Goal: Book appointment/travel/reservation

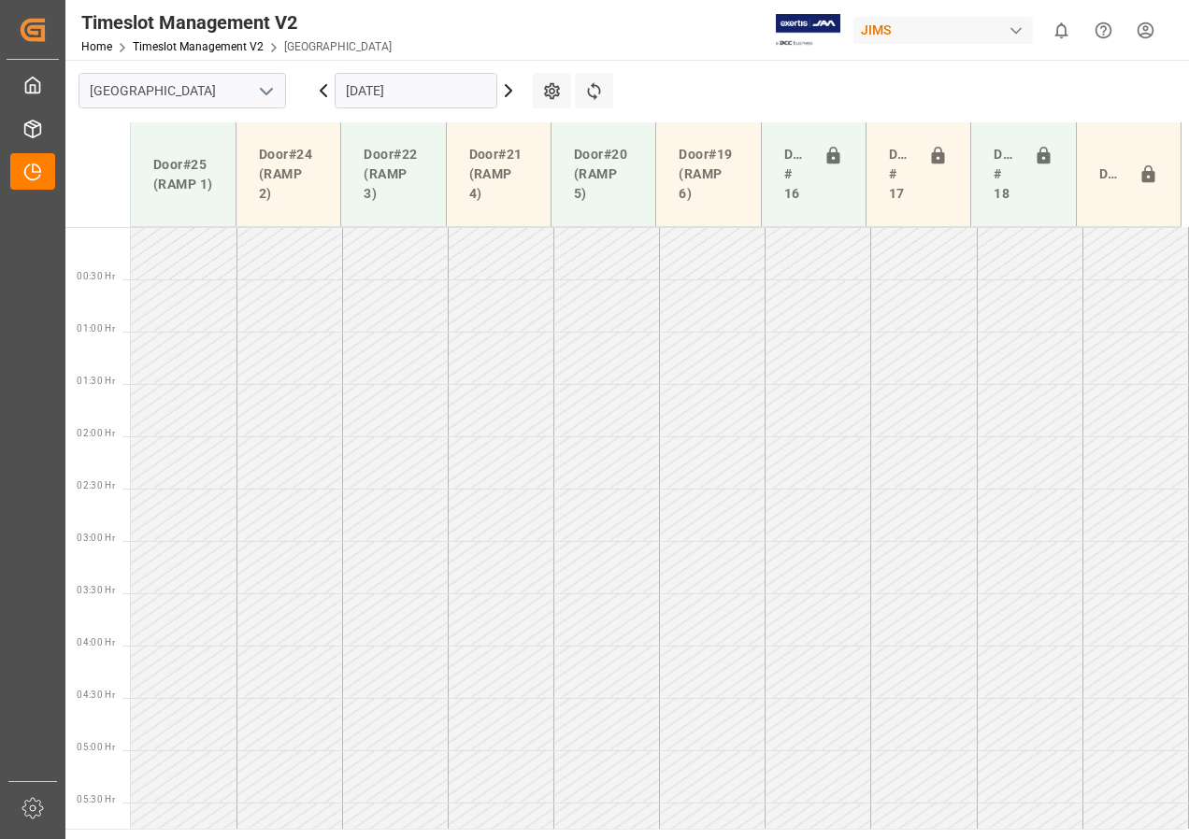
scroll to position [491, 0]
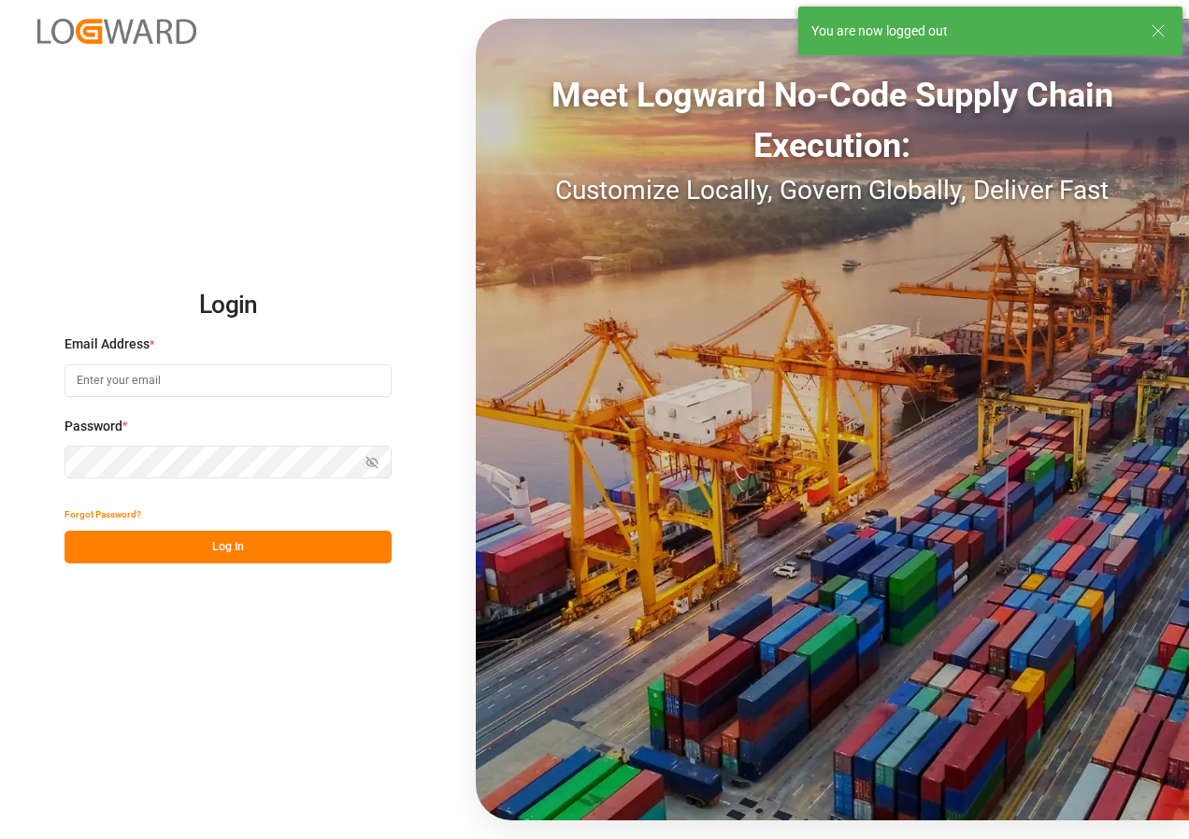
type input "[EMAIL_ADDRESS][DOMAIN_NAME]"
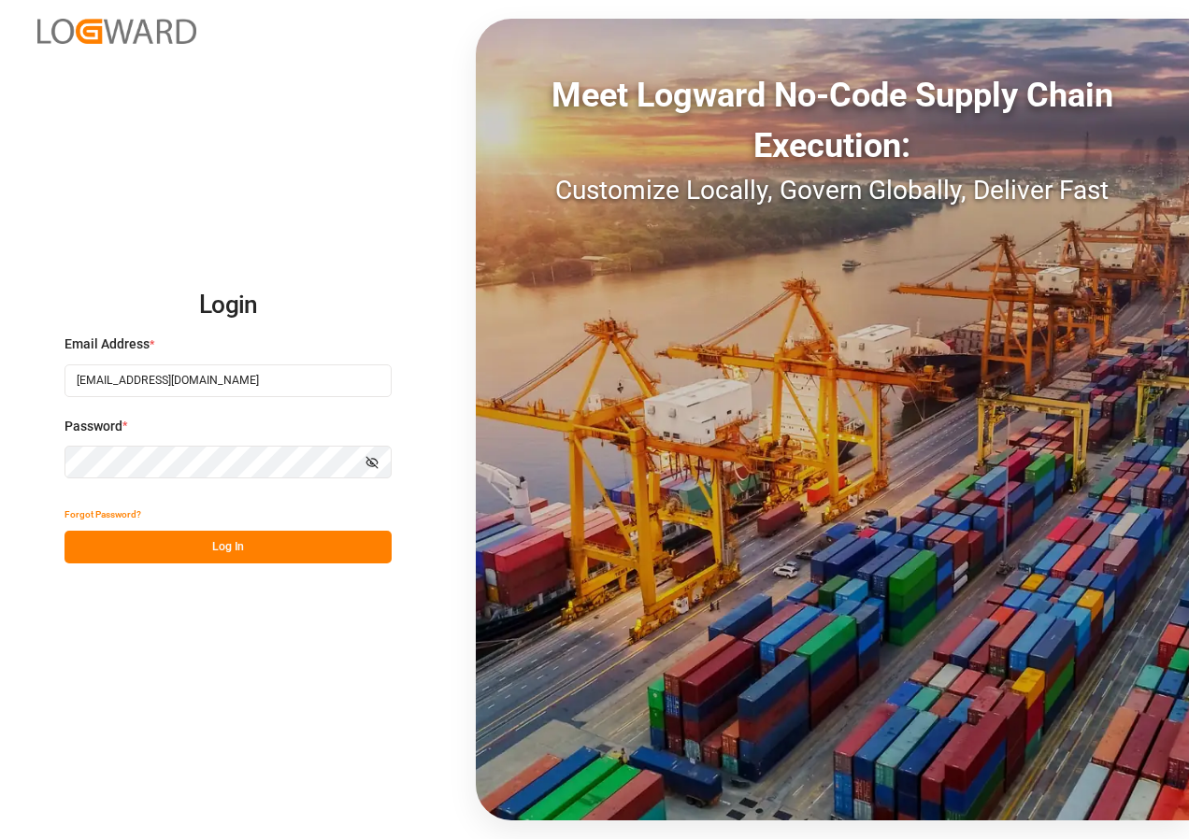
click at [247, 553] on button "Log In" at bounding box center [227, 547] width 327 height 33
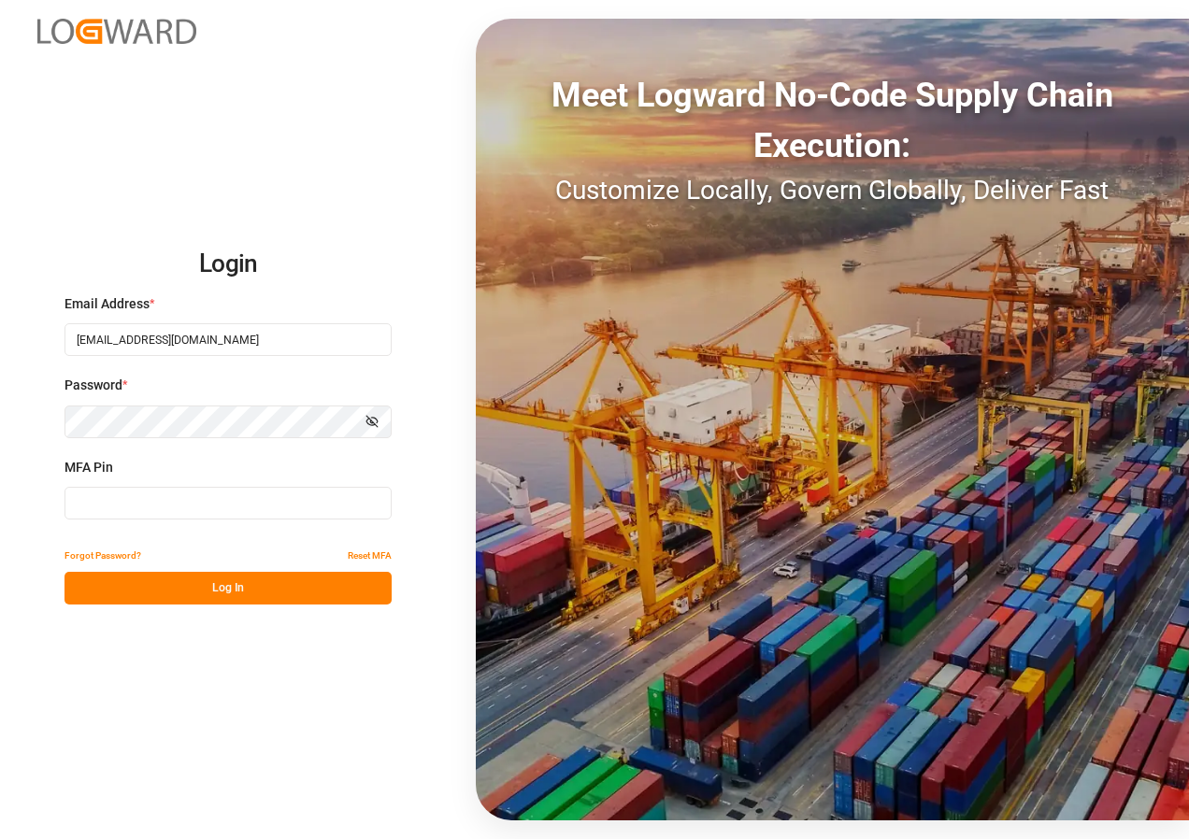
click at [208, 501] on input at bounding box center [227, 503] width 327 height 33
type input "517275"
click at [213, 594] on button "Log In" at bounding box center [227, 588] width 327 height 33
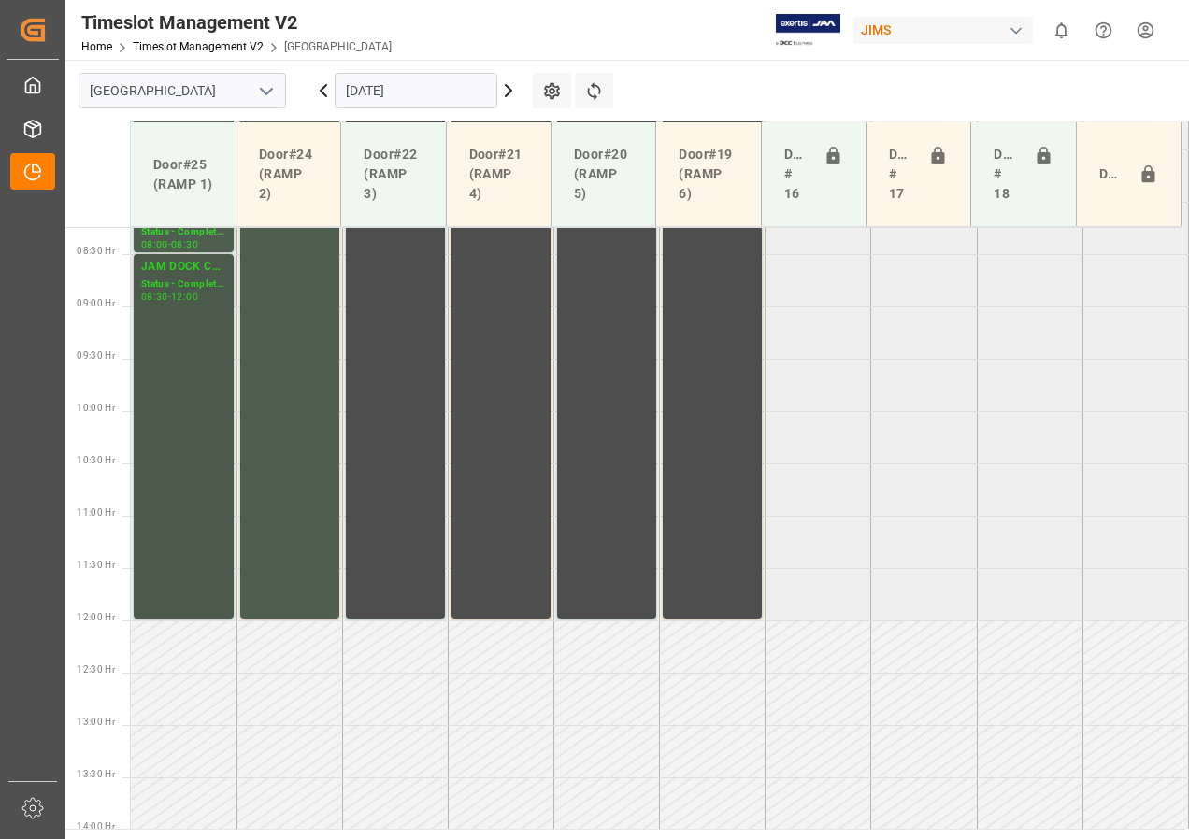
scroll to position [595, 0]
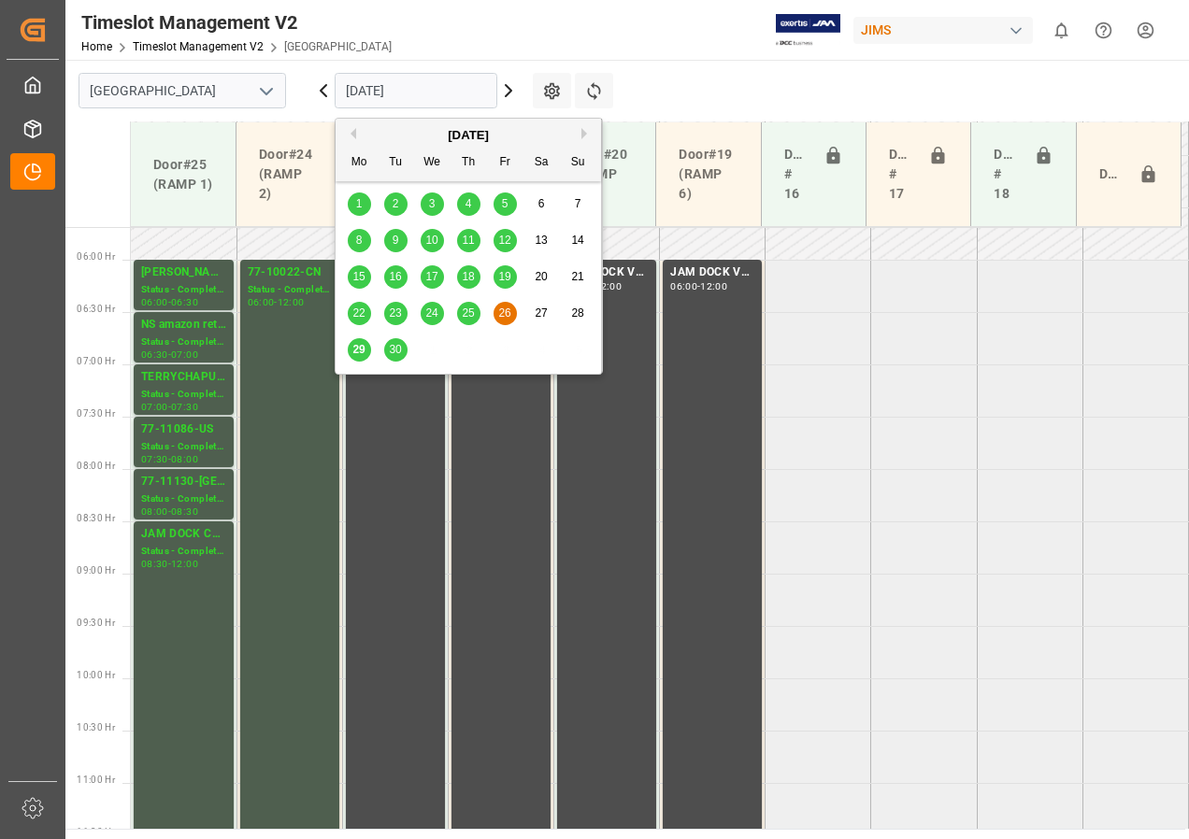
click at [379, 95] on input "[DATE]" at bounding box center [416, 91] width 163 height 36
click at [362, 347] on span "29" at bounding box center [358, 349] width 12 height 13
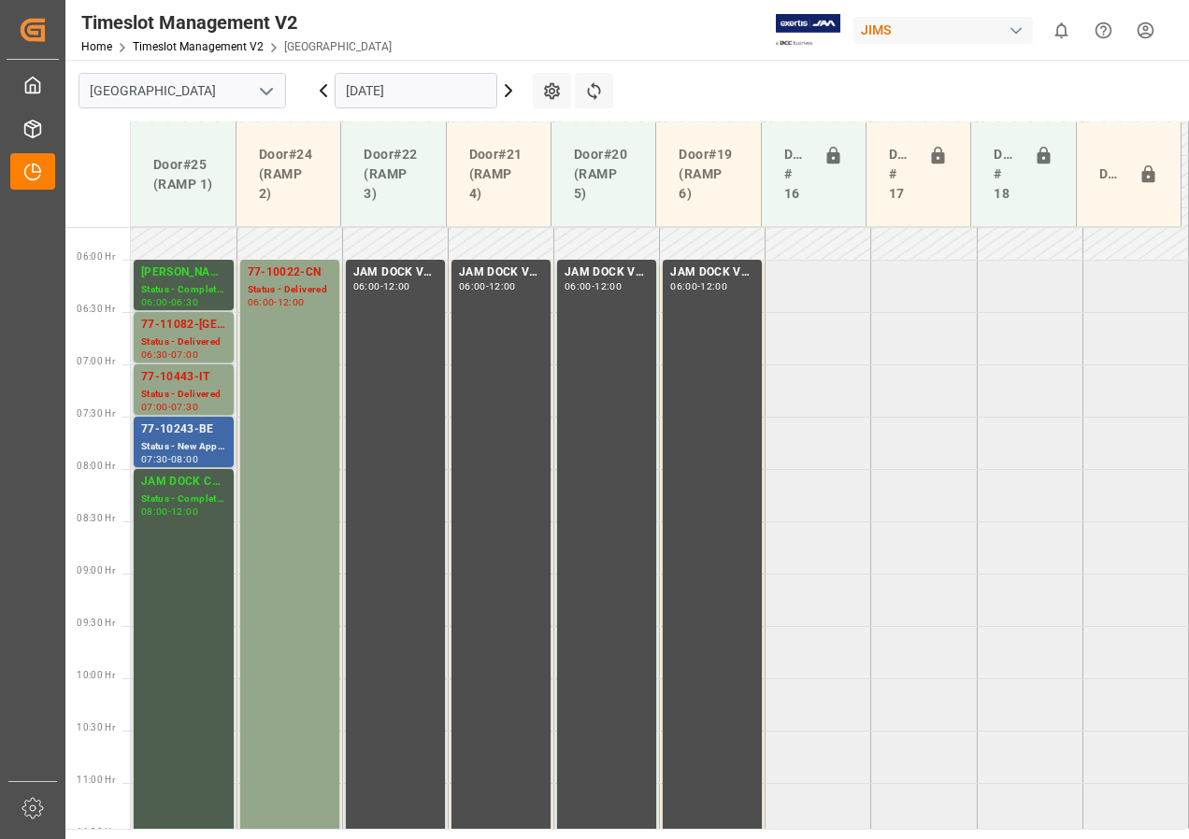
click at [198, 442] on div "Status - New Appointment" at bounding box center [183, 447] width 85 height 16
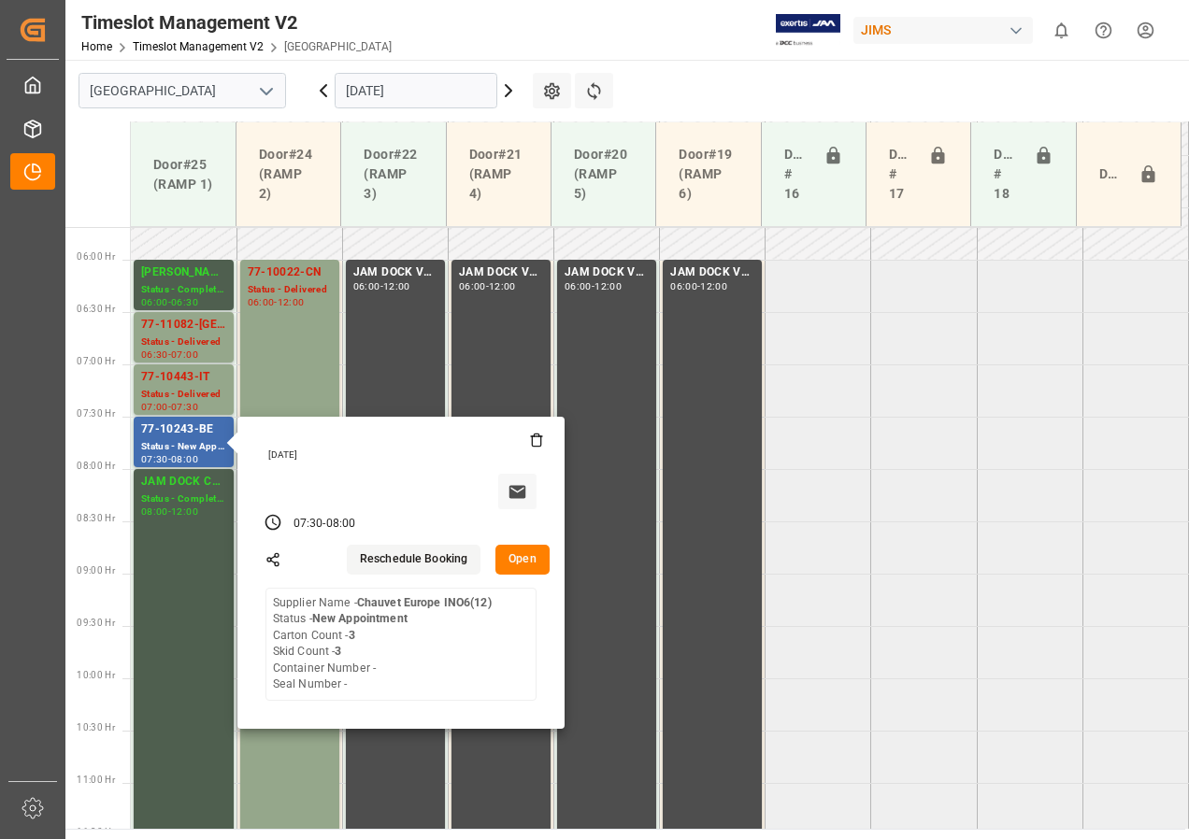
click at [371, 93] on input "[DATE]" at bounding box center [416, 91] width 163 height 36
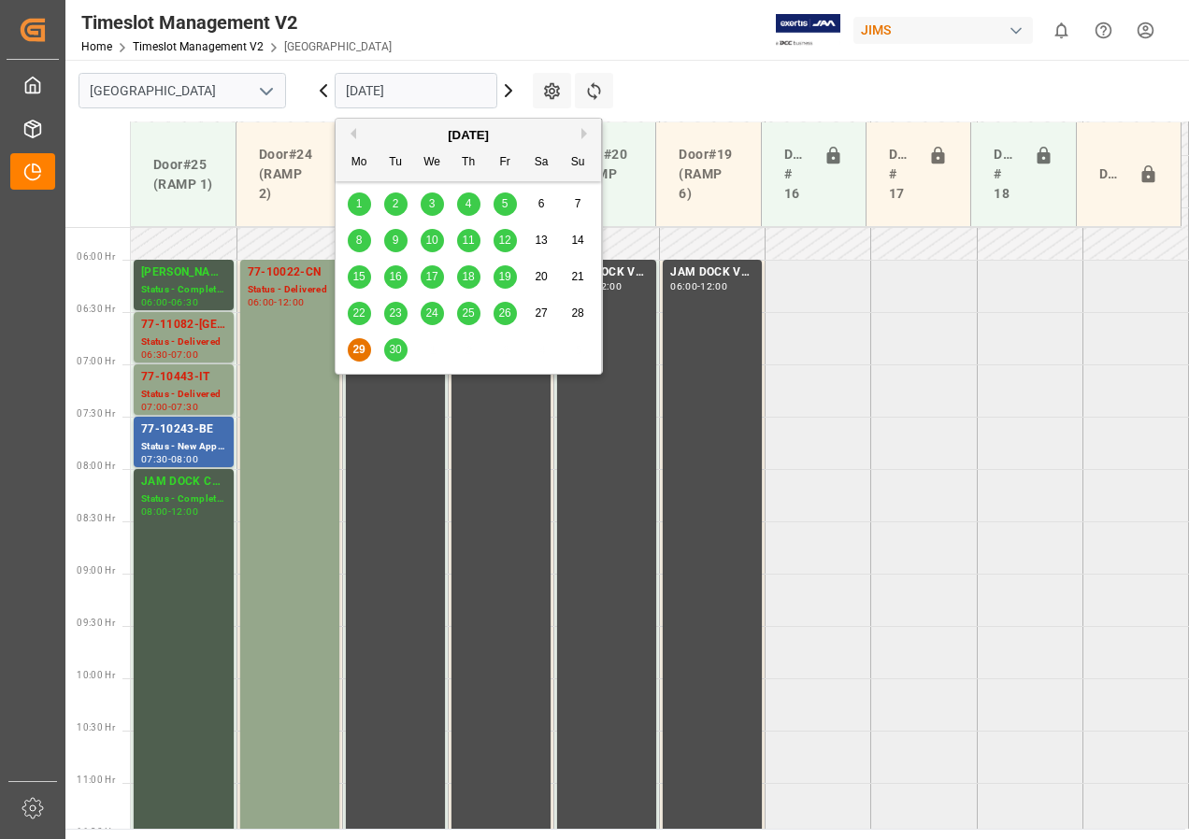
click at [392, 350] on span "30" at bounding box center [395, 349] width 12 height 13
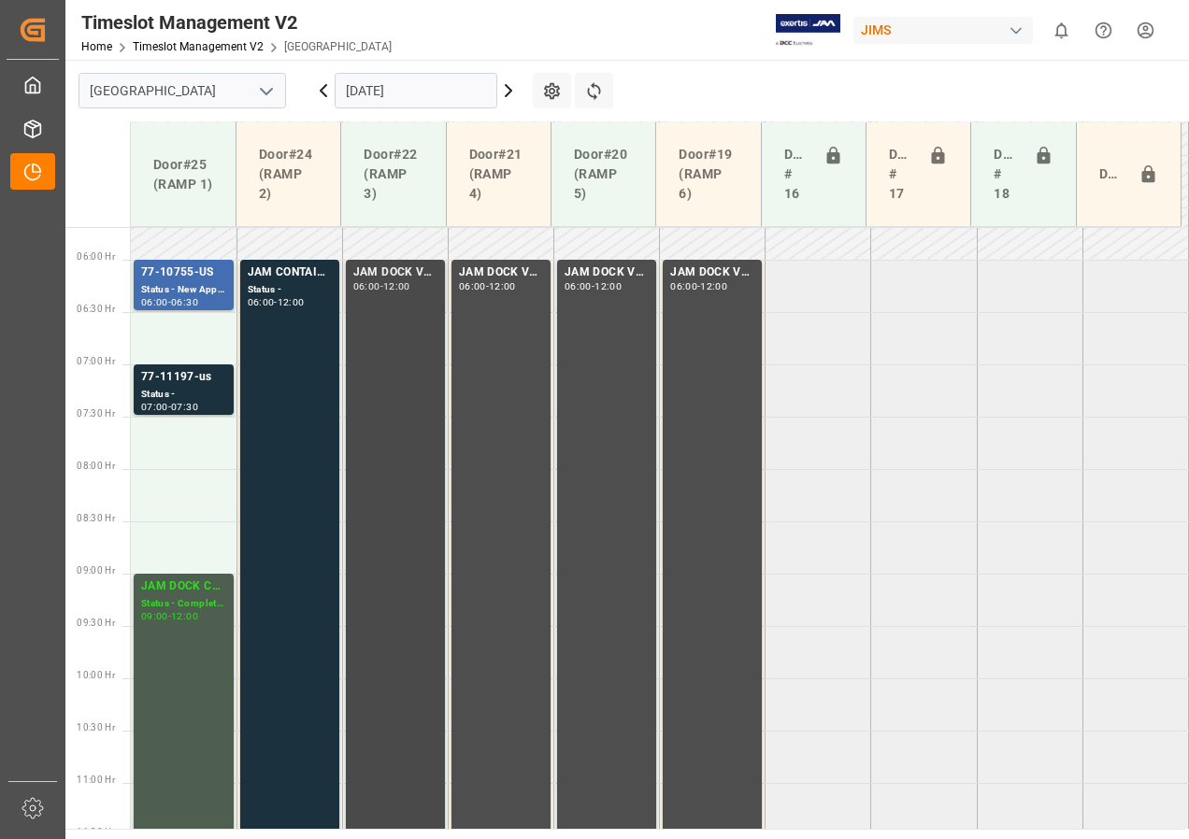
scroll to position [502, 0]
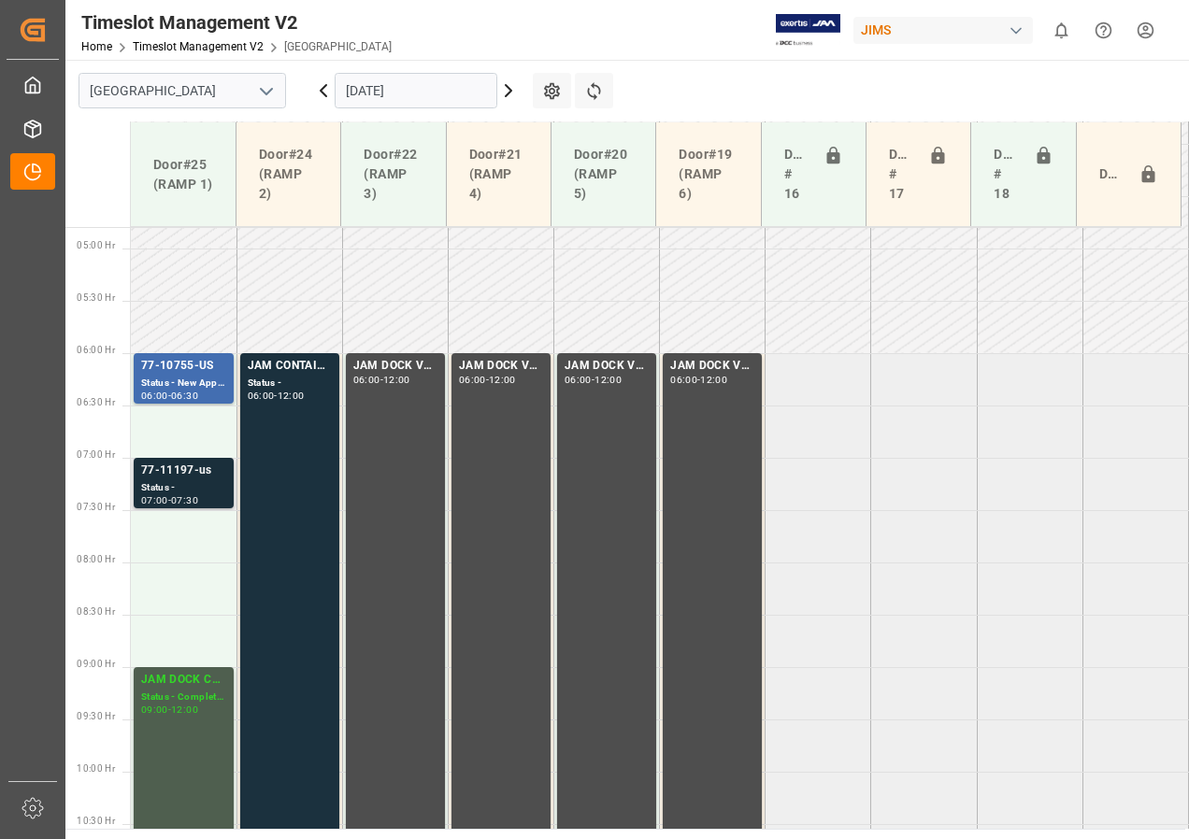
click at [182, 472] on div "77-11197-us" at bounding box center [183, 471] width 85 height 19
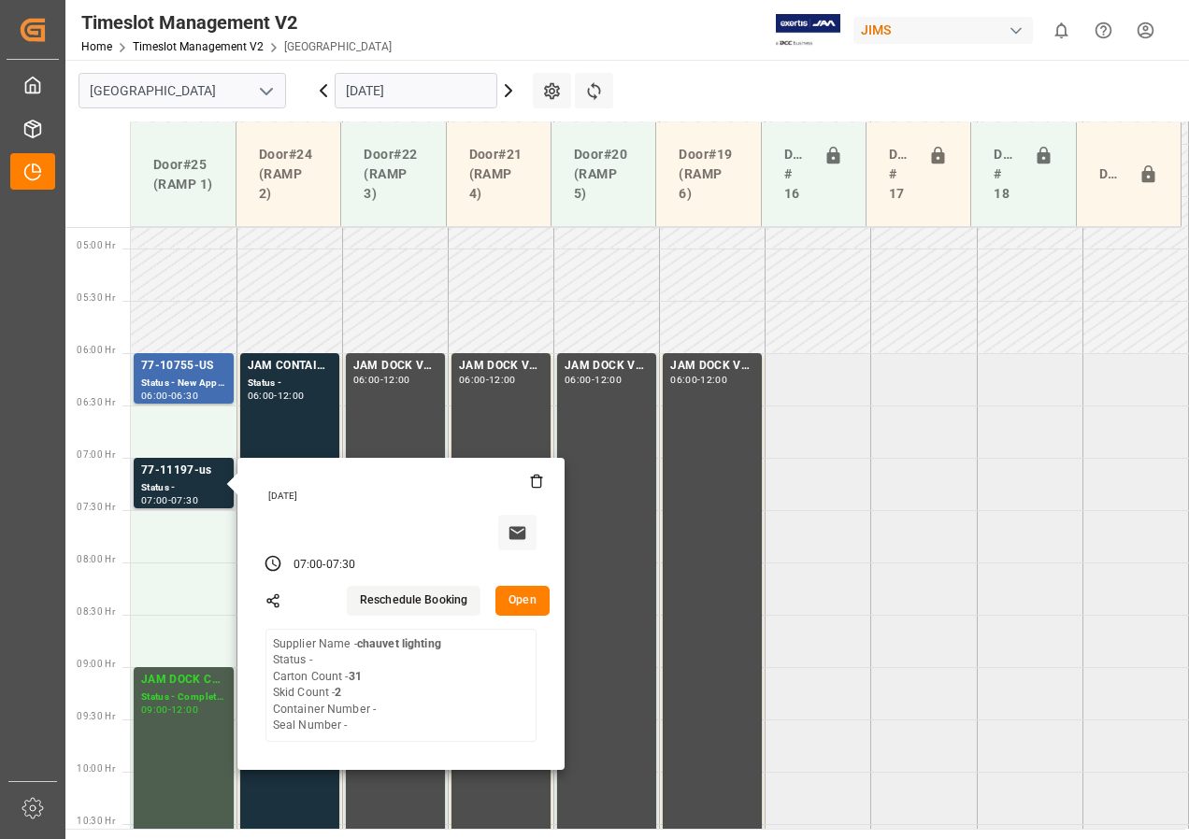
click at [528, 600] on button "Open" at bounding box center [522, 601] width 54 height 30
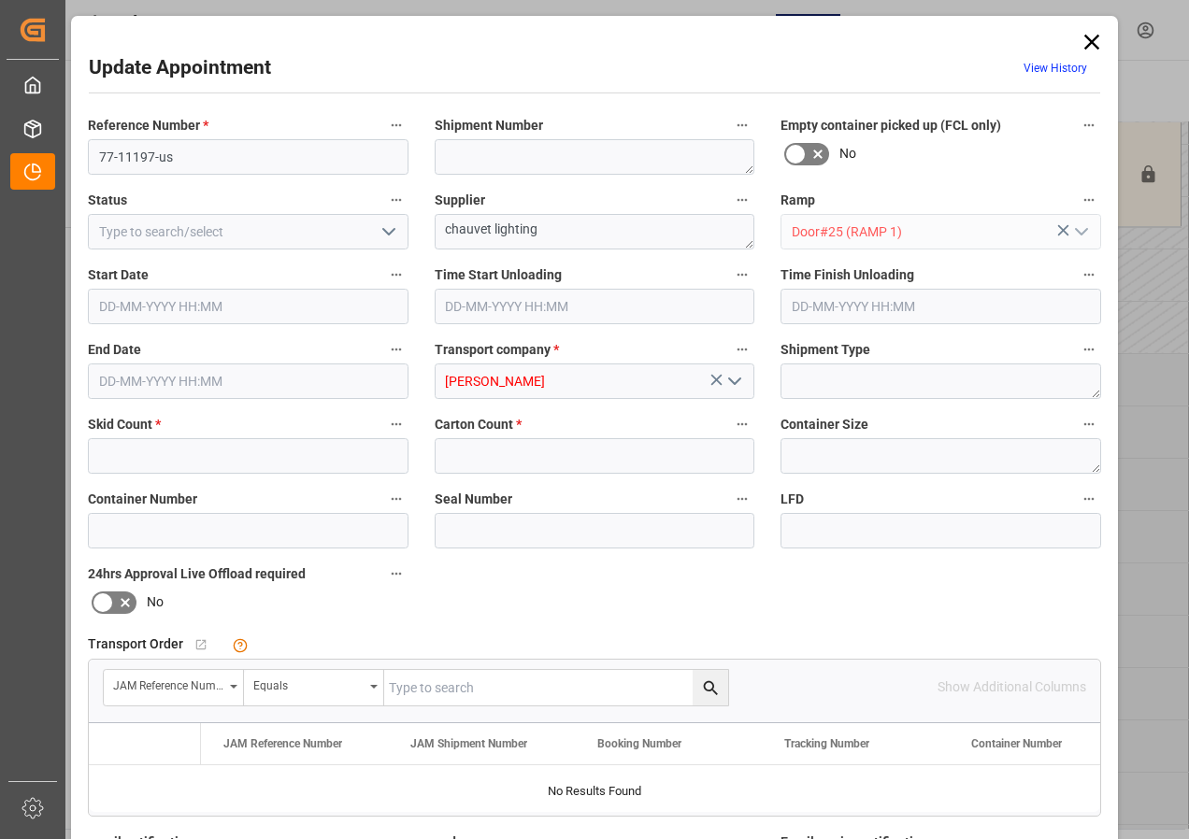
type input "2"
type input "31"
type input "[DATE] 07:00"
type input "[DATE] 07:30"
type input "[DATE] 13:41"
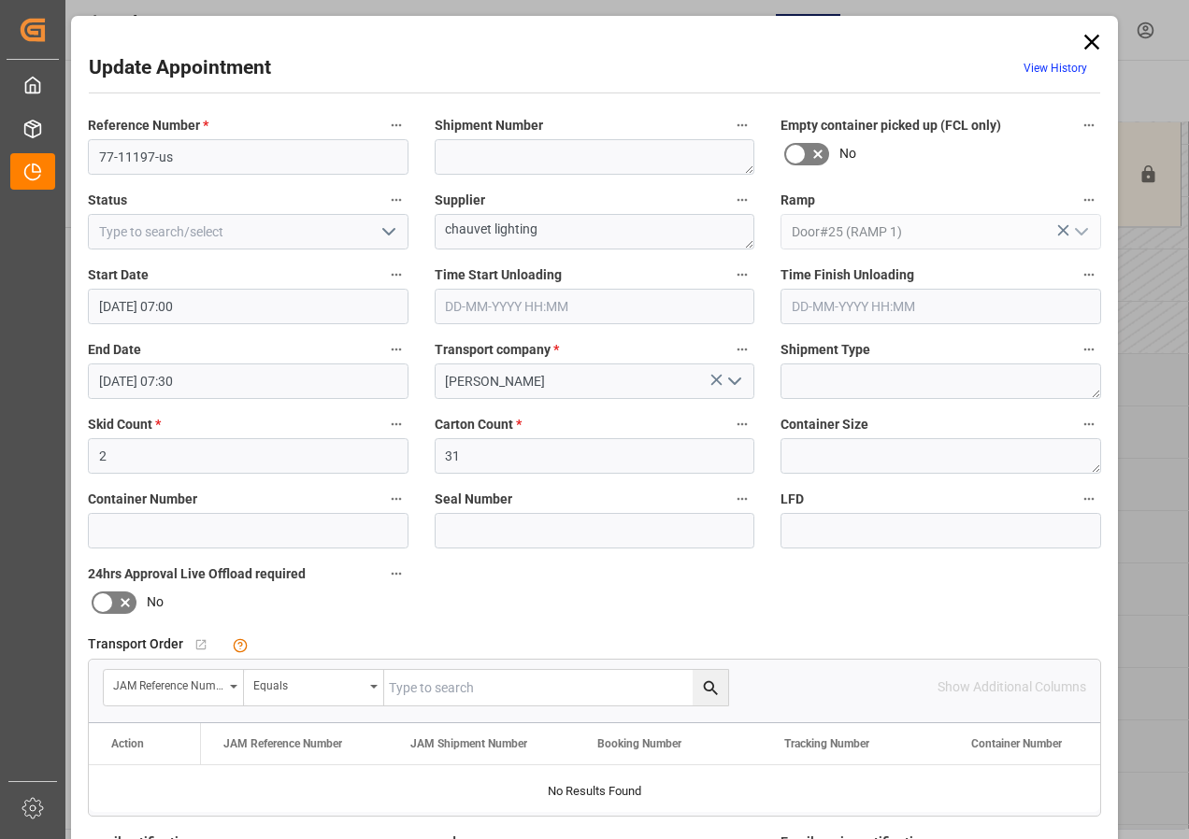
click at [400, 686] on input "text" at bounding box center [556, 688] width 344 height 36
type input "77-11197-US"
click at [706, 691] on icon "search button" at bounding box center [710, 687] width 14 height 14
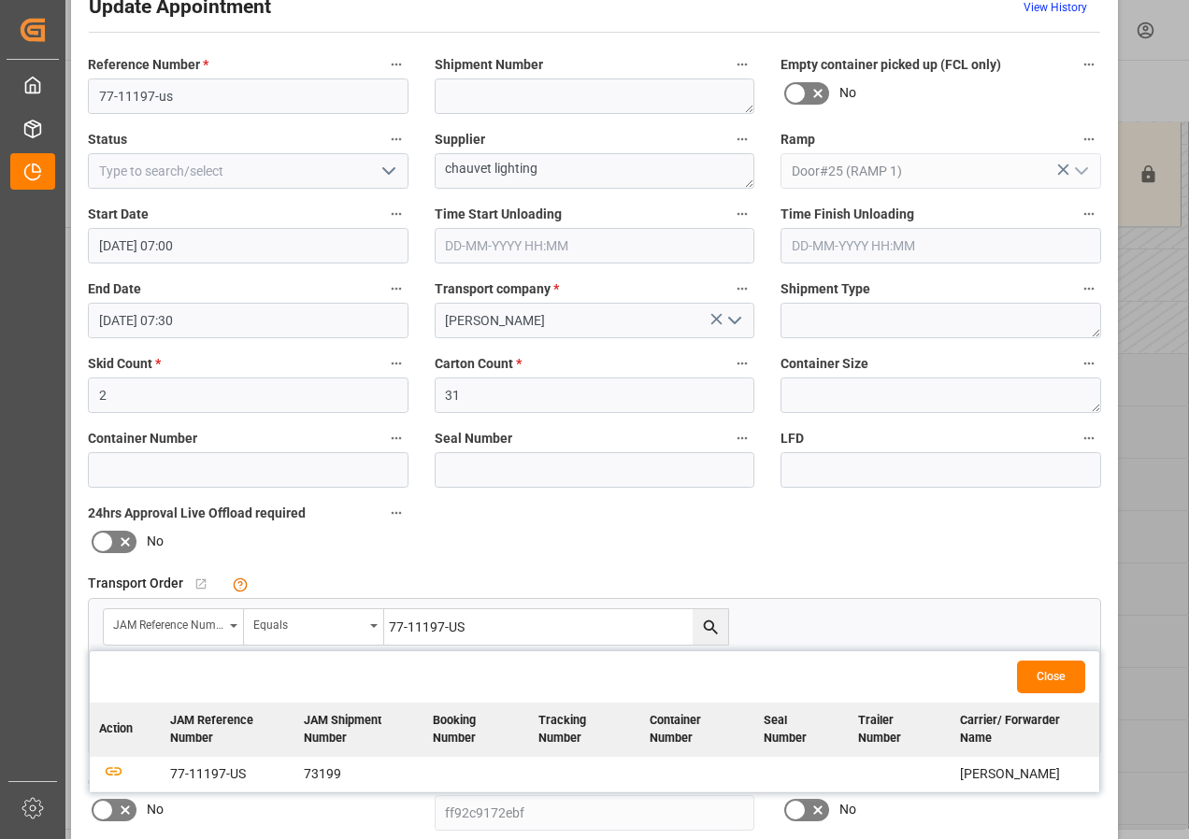
scroll to position [93, 0]
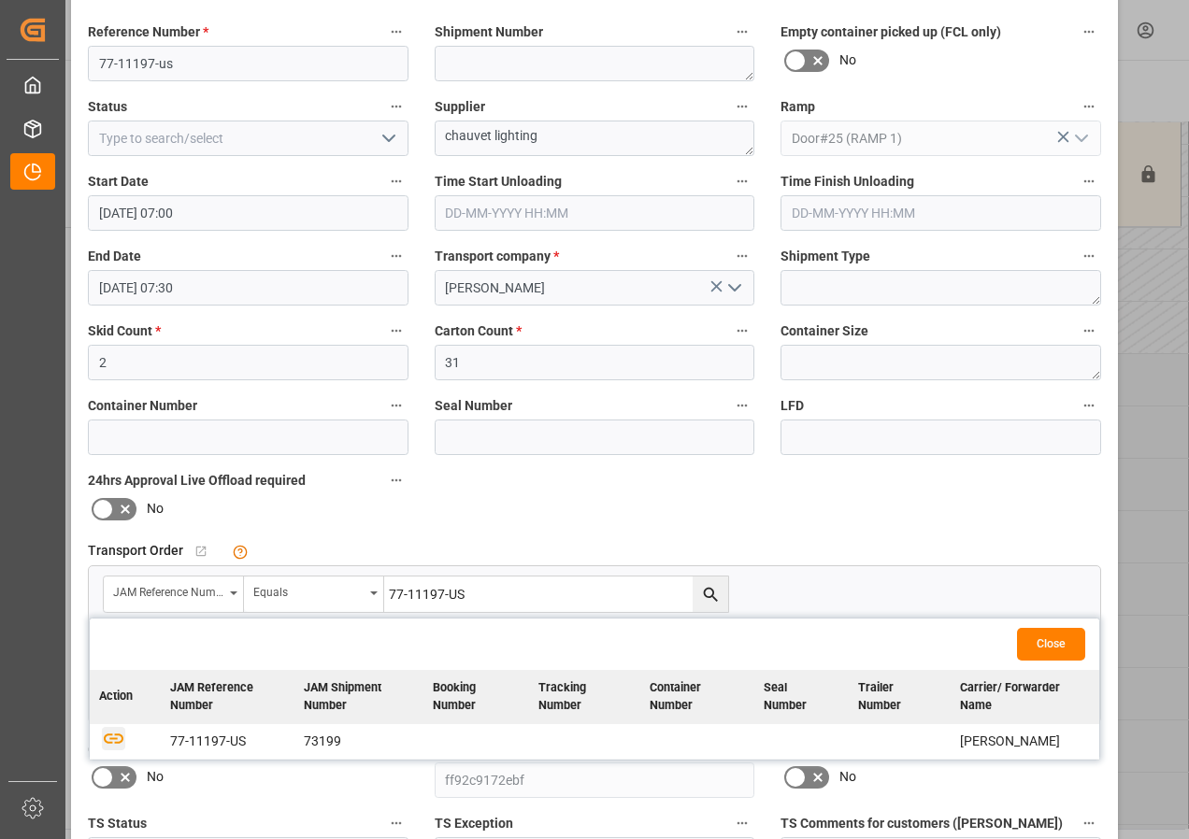
click at [118, 734] on icon "button" at bounding box center [113, 737] width 23 height 23
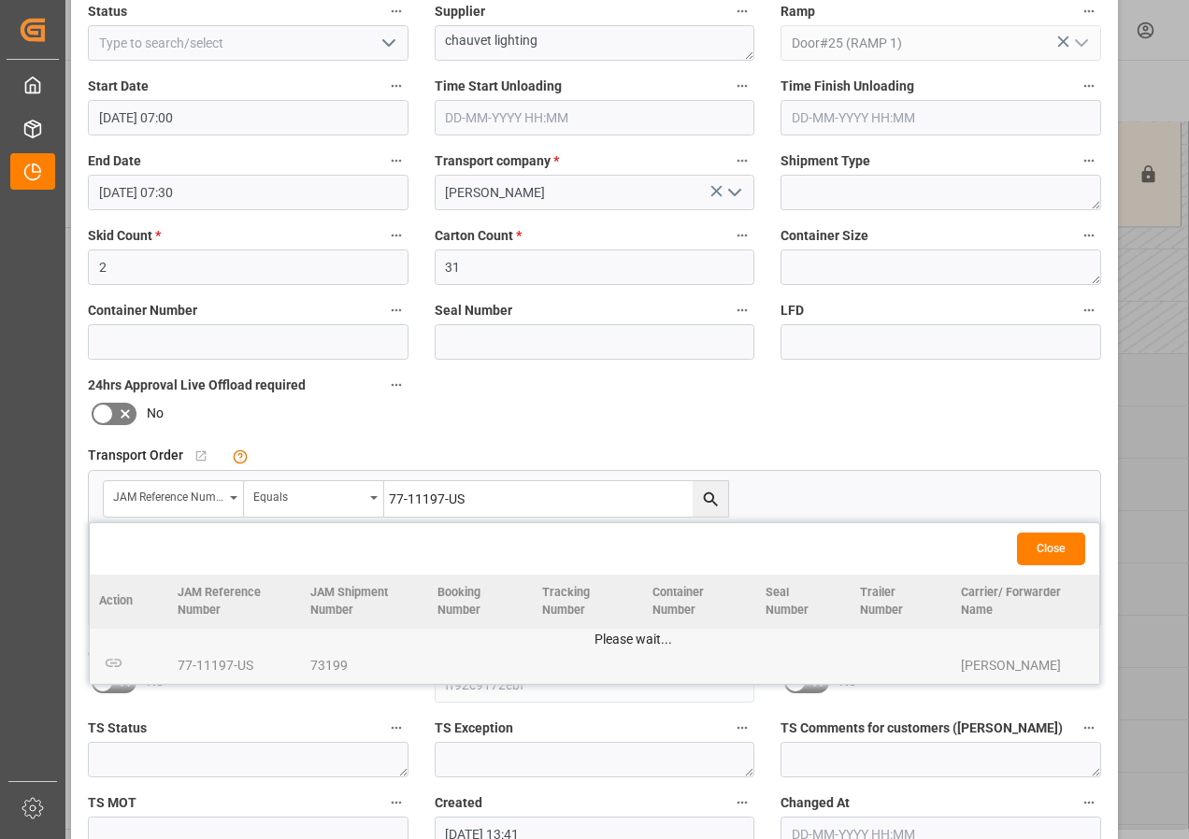
scroll to position [297, 0]
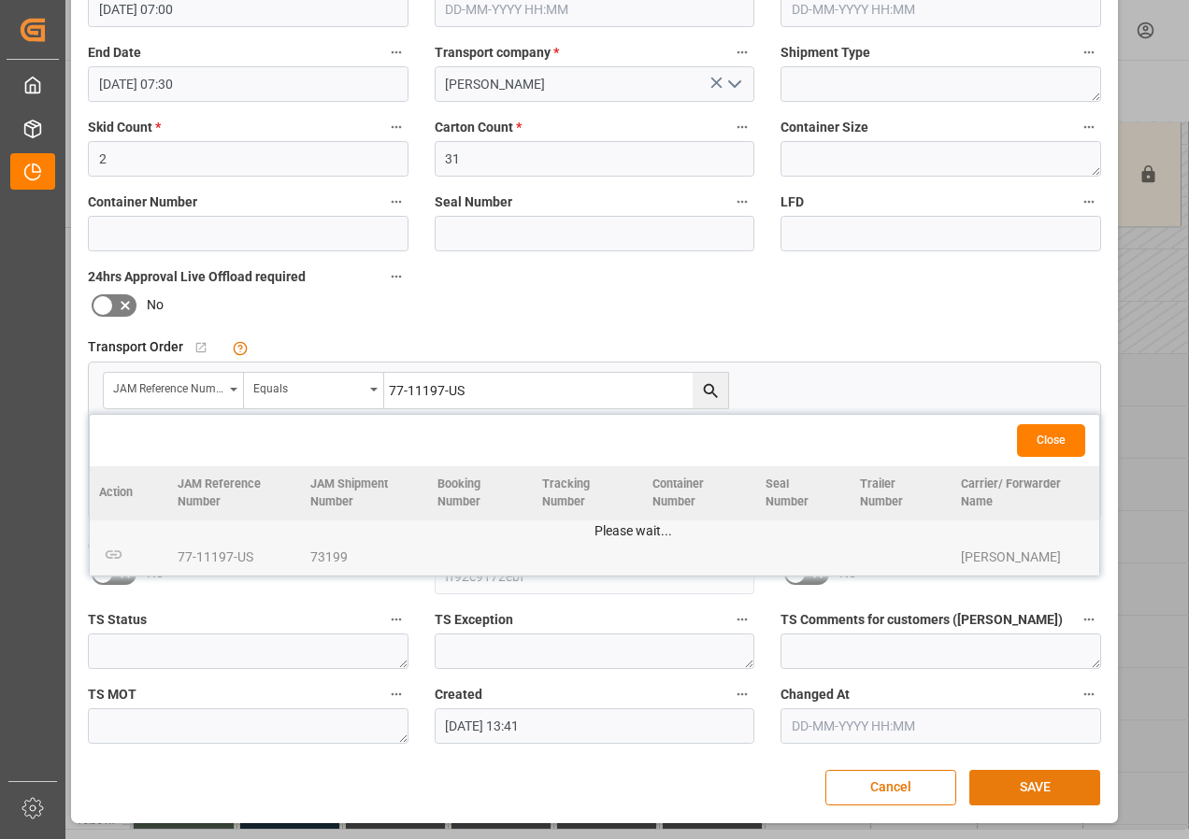
click at [1040, 793] on button "SAVE" at bounding box center [1034, 788] width 131 height 36
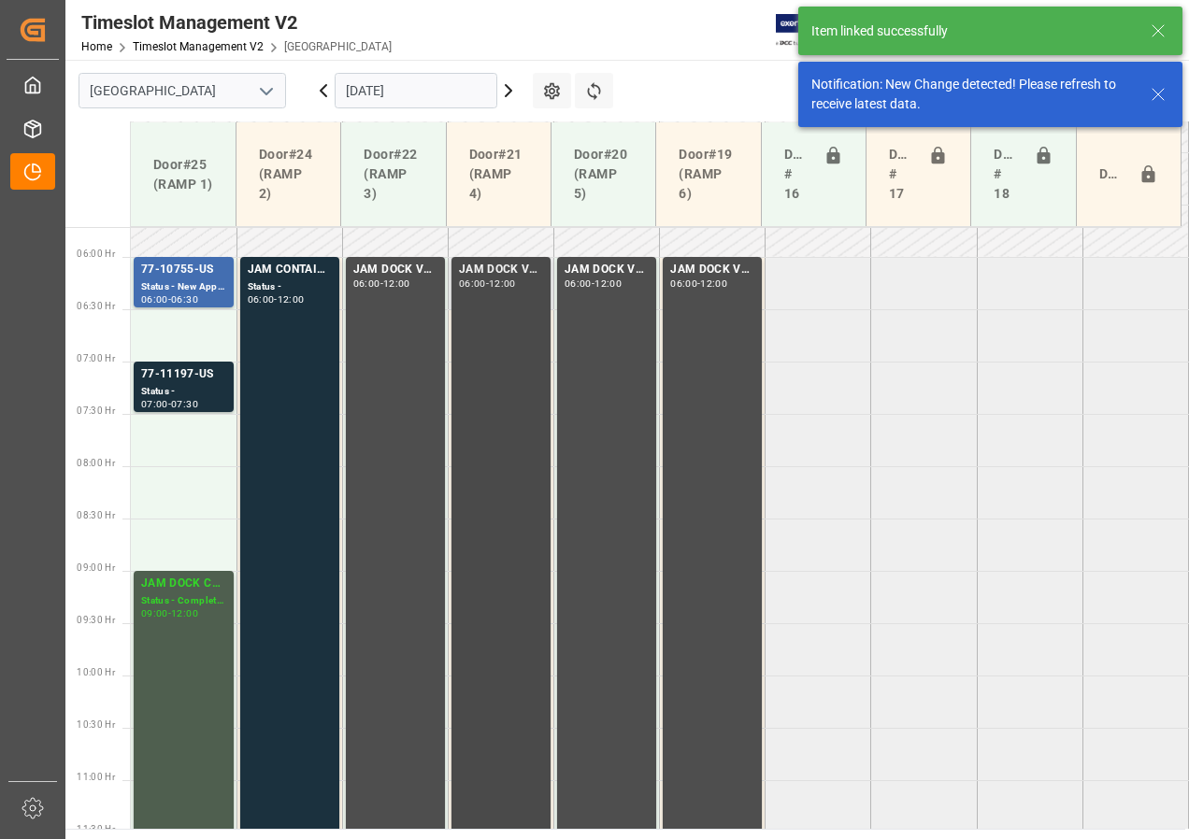
scroll to position [655, 0]
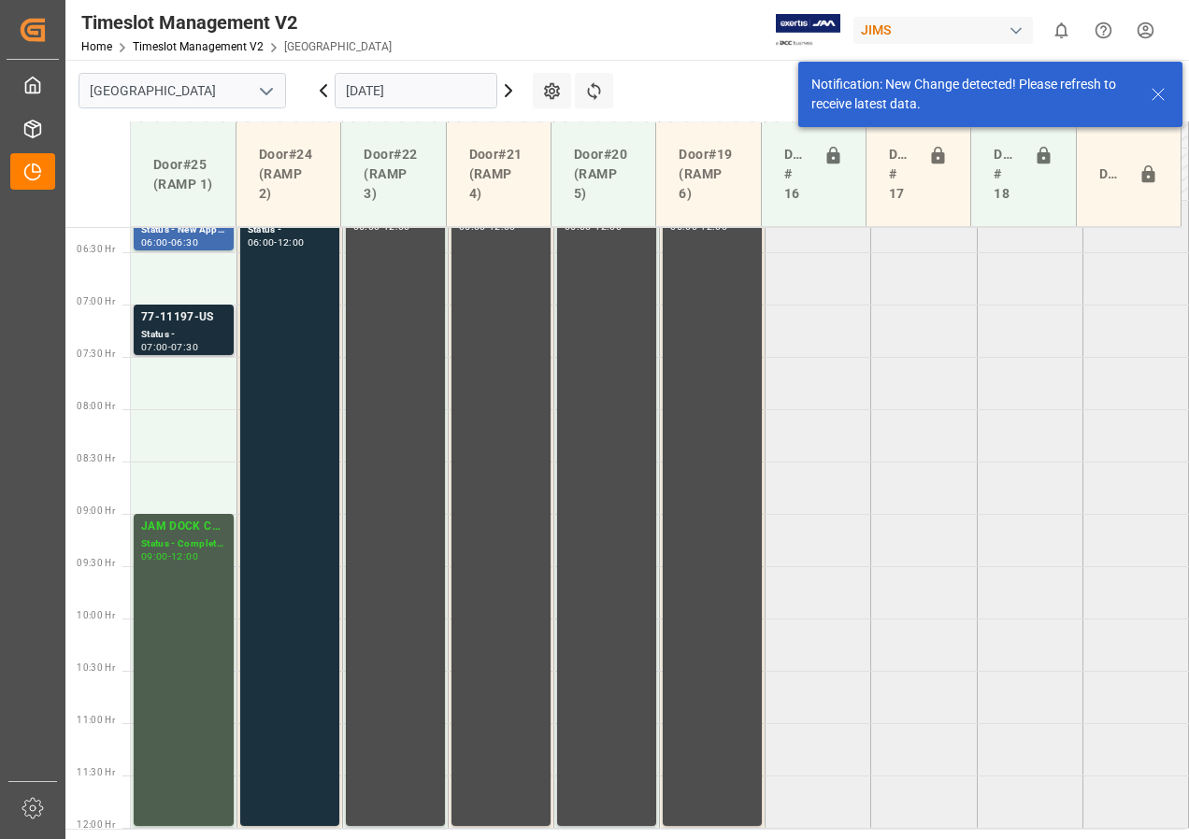
click at [170, 331] on div "Status -" at bounding box center [183, 335] width 85 height 16
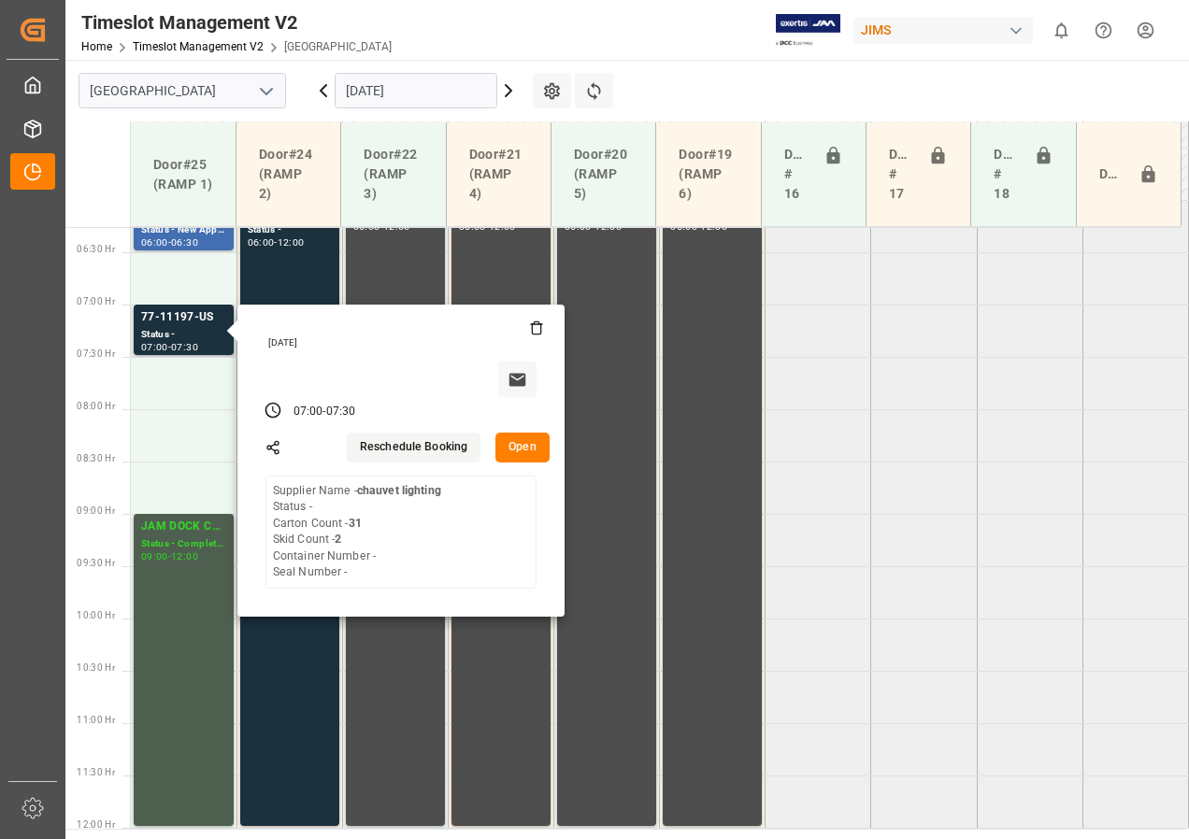
click at [513, 445] on button "Open" at bounding box center [522, 448] width 54 height 30
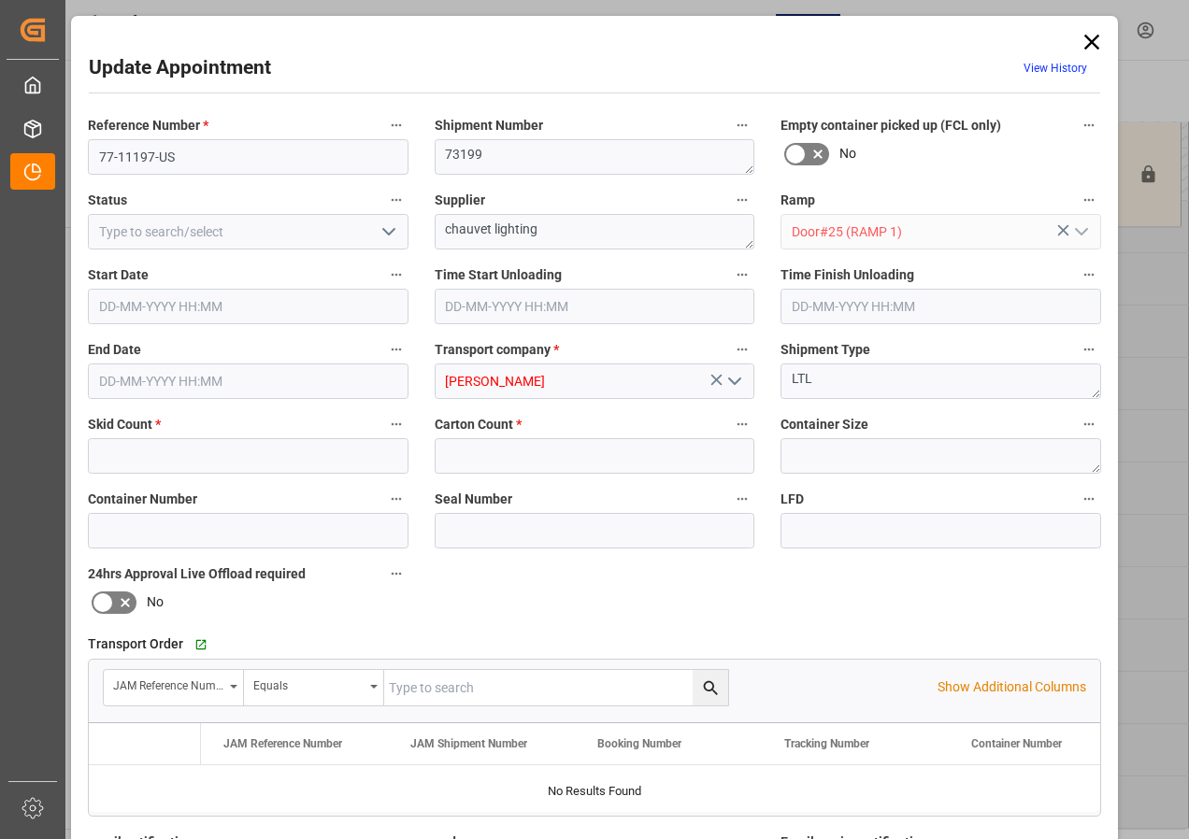
type input "2"
type input "31"
type input "[DATE] 07:00"
type input "[DATE] 07:30"
type input "[DATE] 13:41"
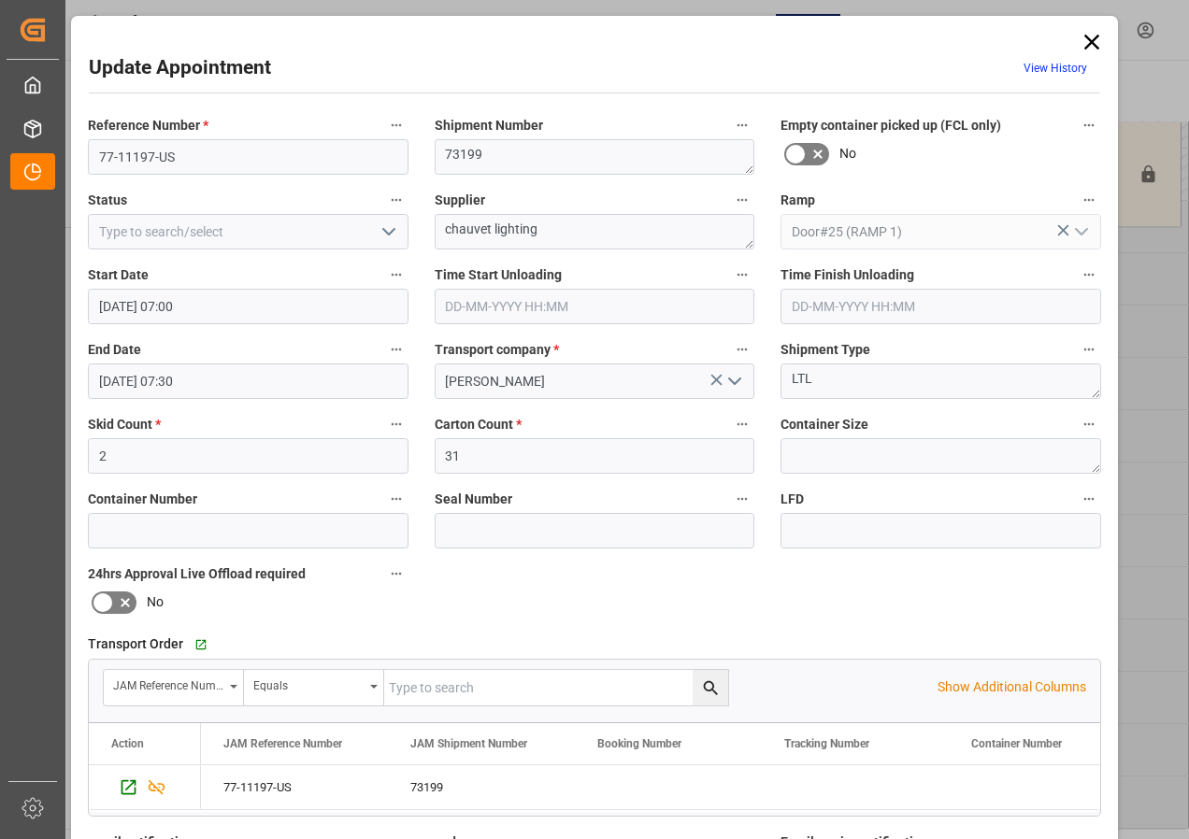
click at [190, 308] on input "[DATE] 07:00" at bounding box center [248, 307] width 321 height 36
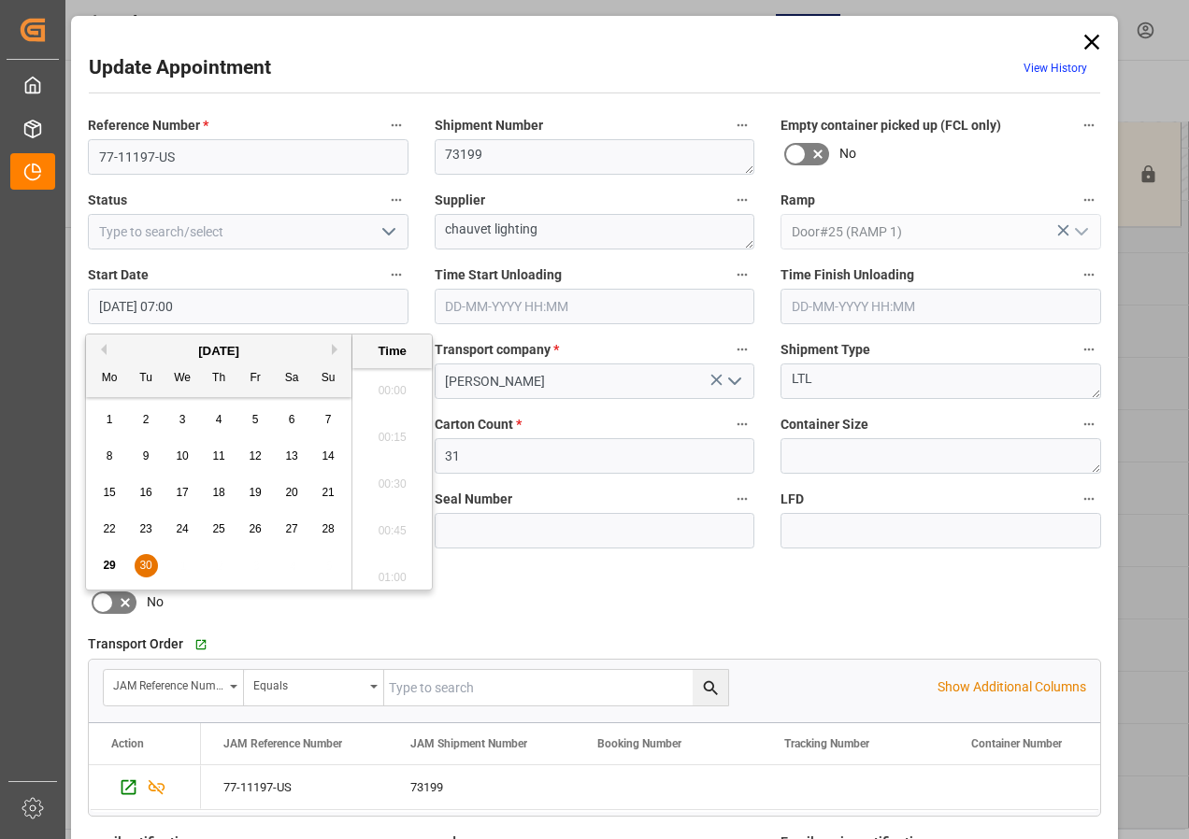
scroll to position [1222, 0]
drag, startPoint x: 204, startPoint y: 304, endPoint x: 165, endPoint y: 305, distance: 38.3
click at [165, 305] on input "[DATE] 07:00" at bounding box center [248, 307] width 321 height 36
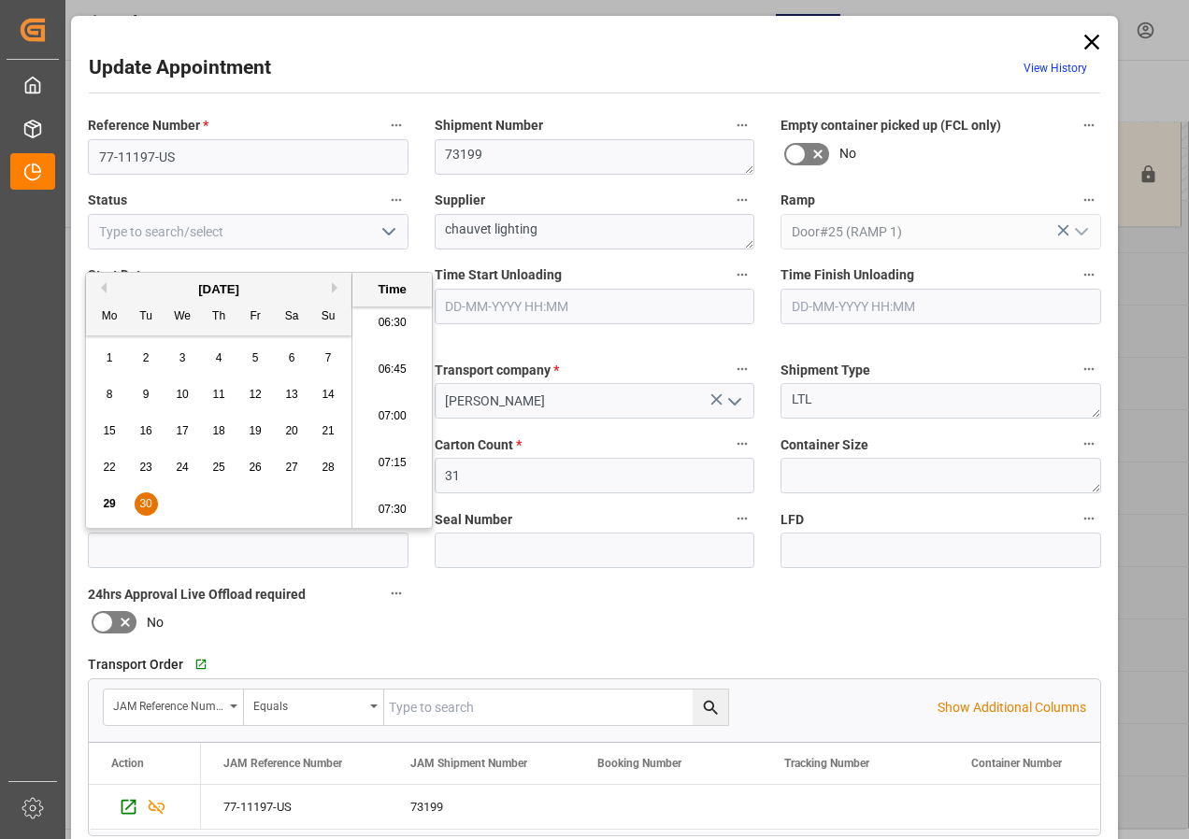
scroll to position [187, 0]
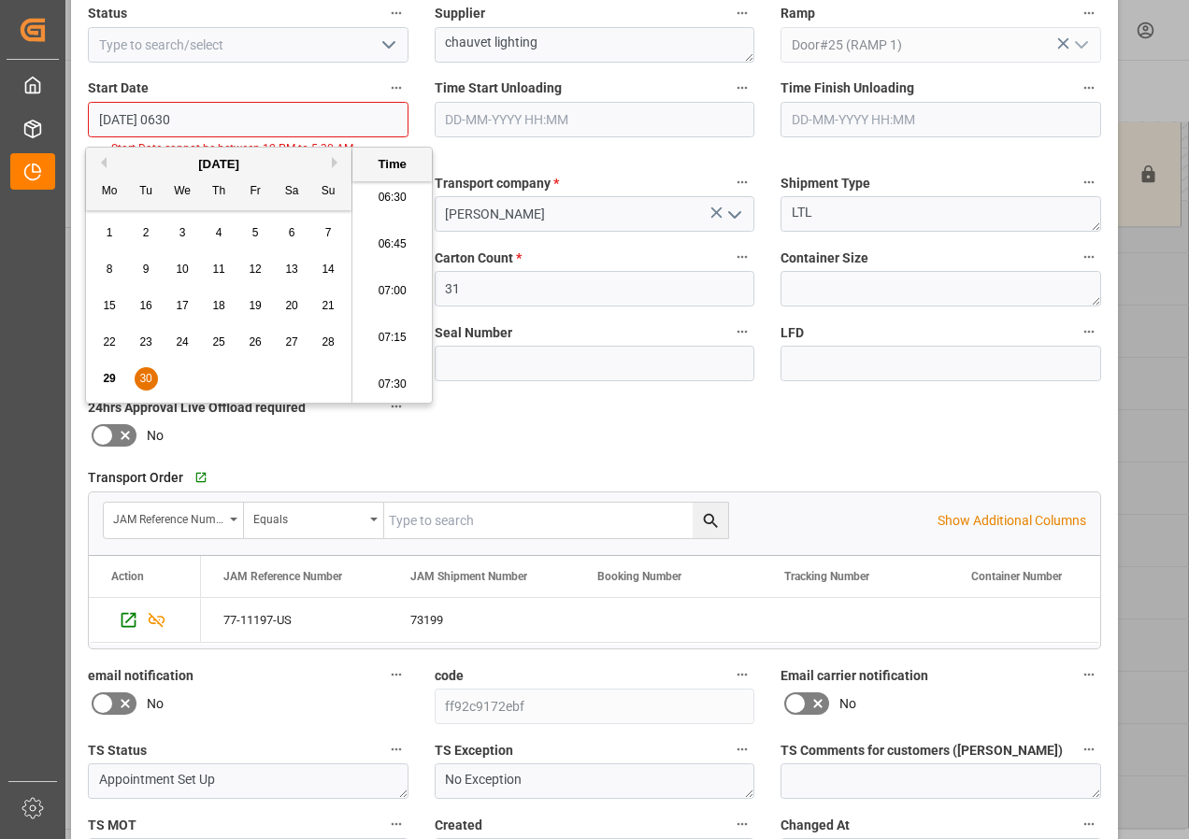
click at [565, 413] on div "Reference Number * 77-11197-US Shipment Number 73199 Empty container picked up …" at bounding box center [594, 401] width 1039 height 962
type input "[DATE] 06:00"
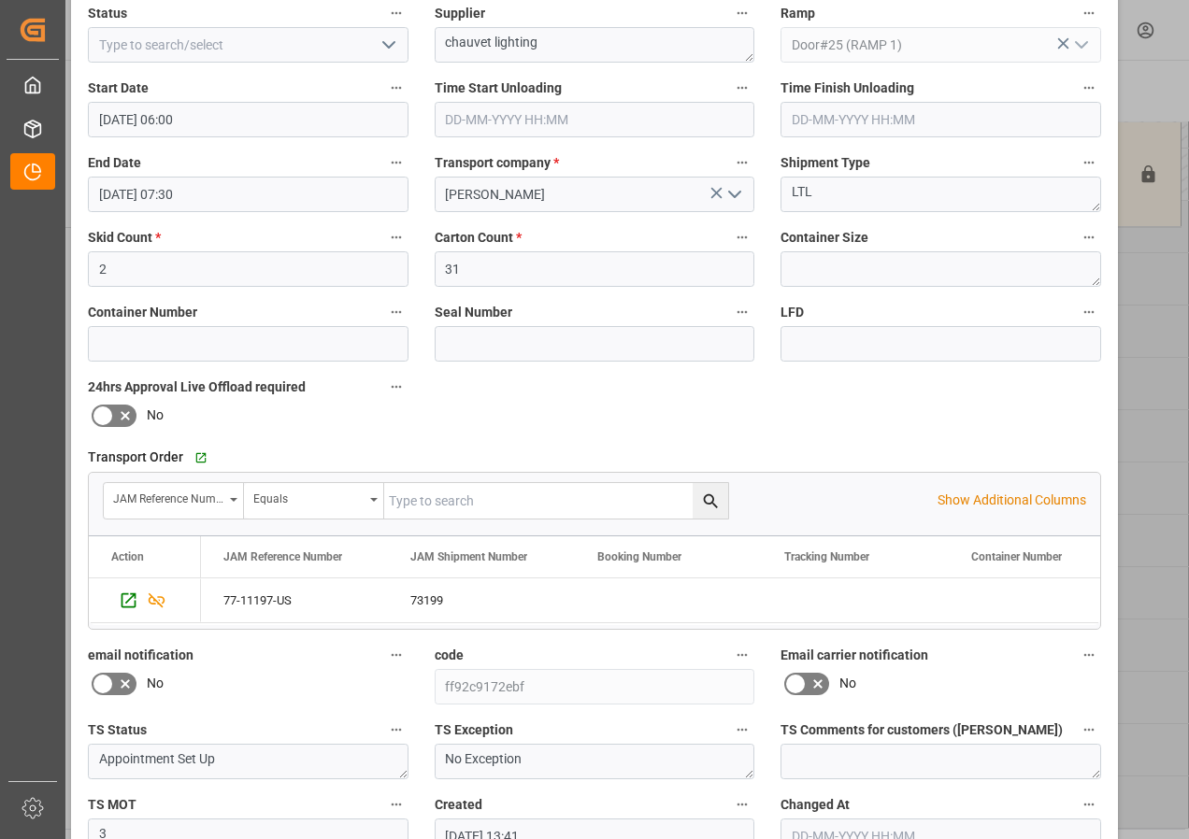
click at [191, 200] on input "[DATE] 07:30" at bounding box center [248, 195] width 321 height 36
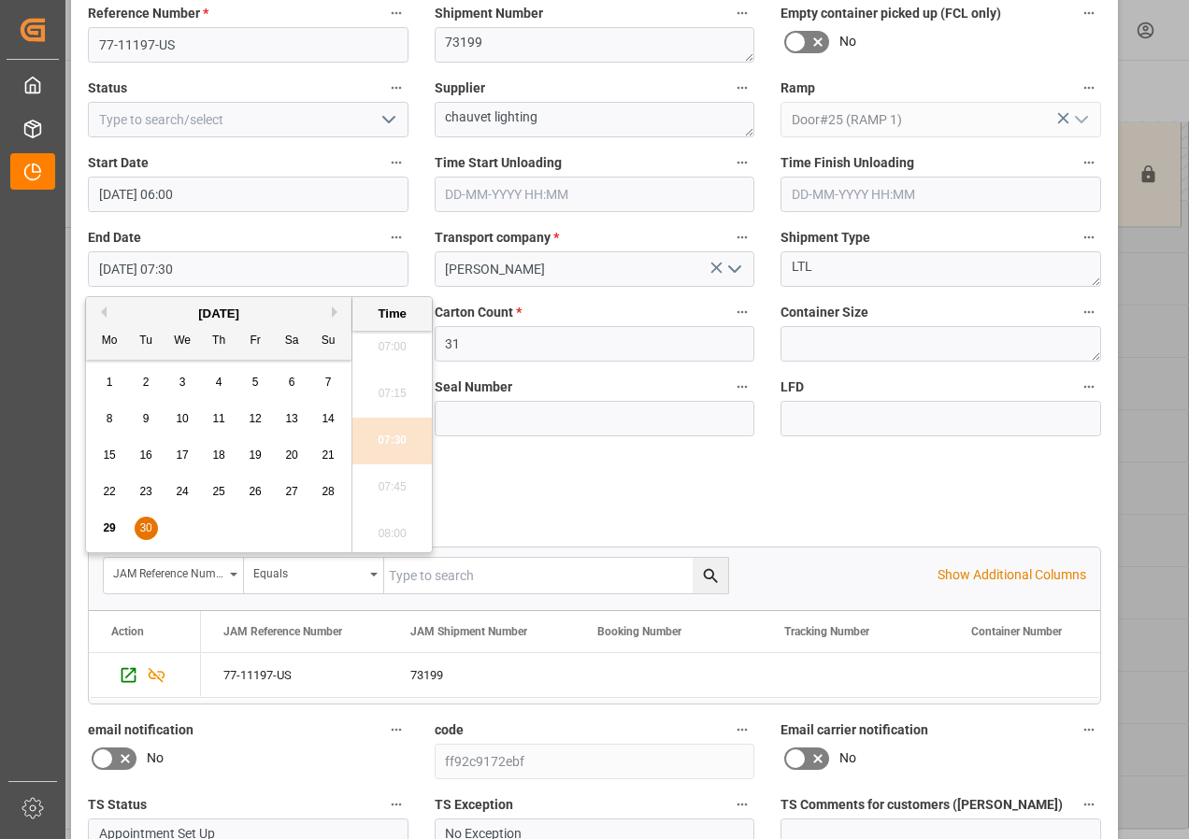
scroll to position [0, 0]
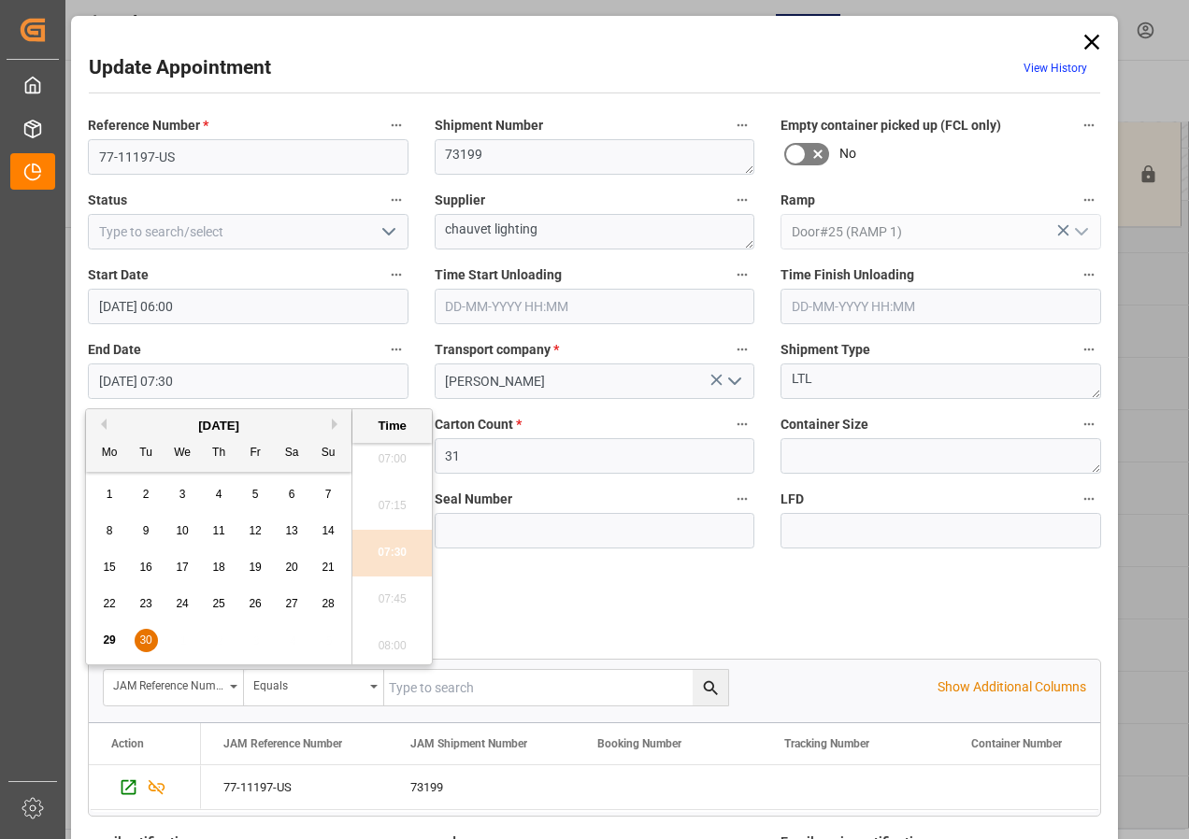
click at [1090, 41] on icon at bounding box center [1091, 42] width 15 height 15
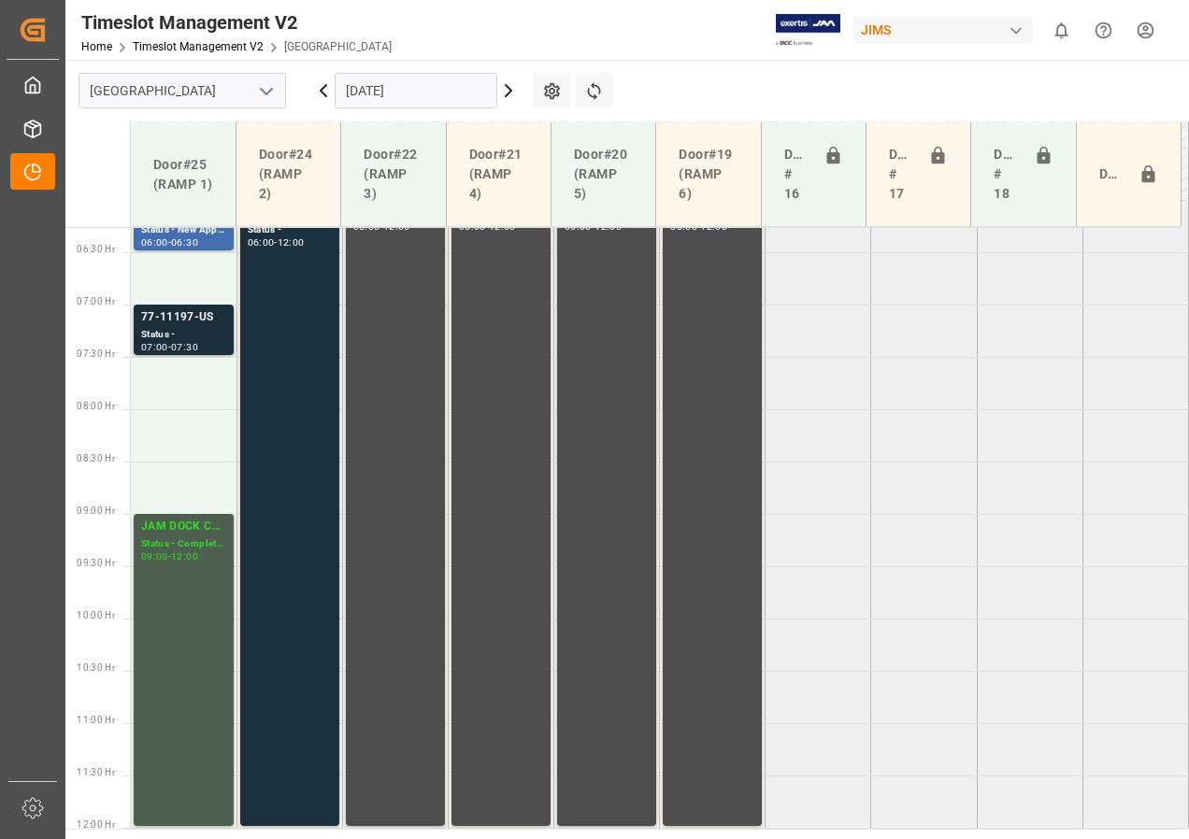
click at [175, 336] on div "Status -" at bounding box center [183, 335] width 85 height 16
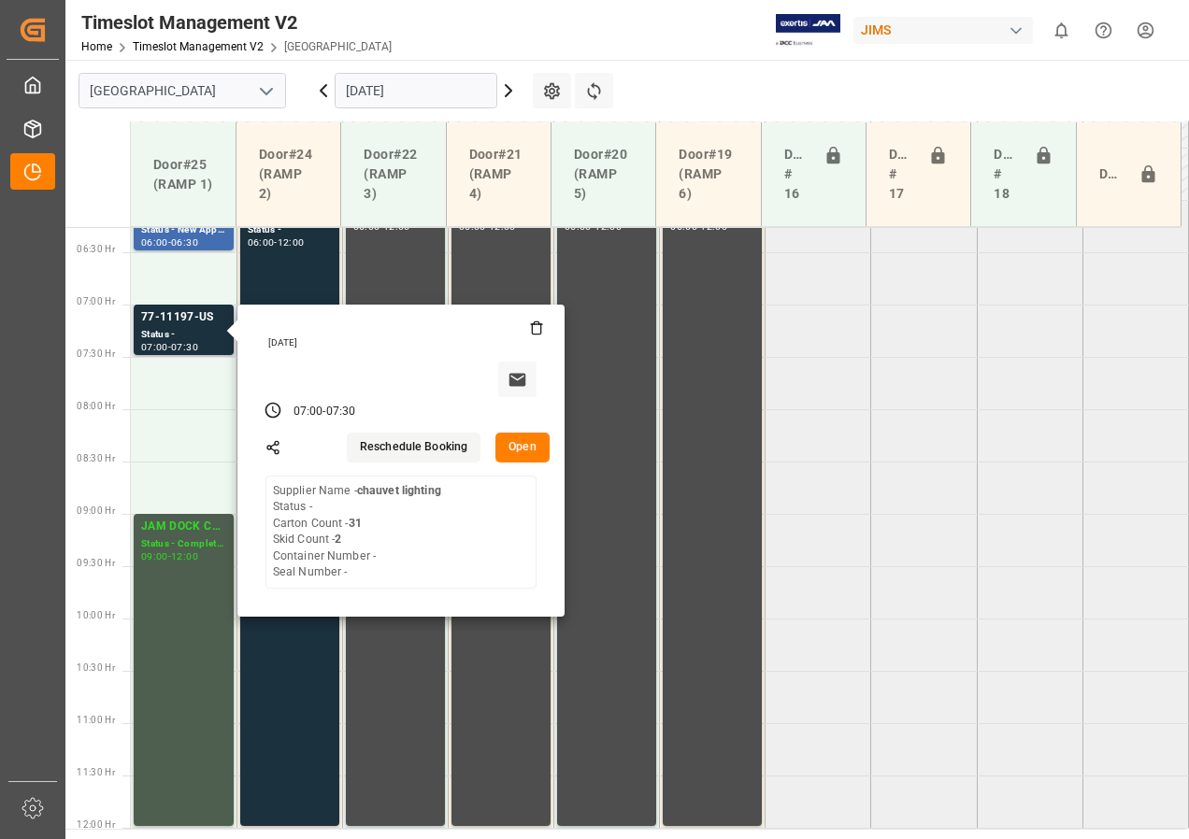
click at [517, 444] on button "Open" at bounding box center [522, 448] width 54 height 30
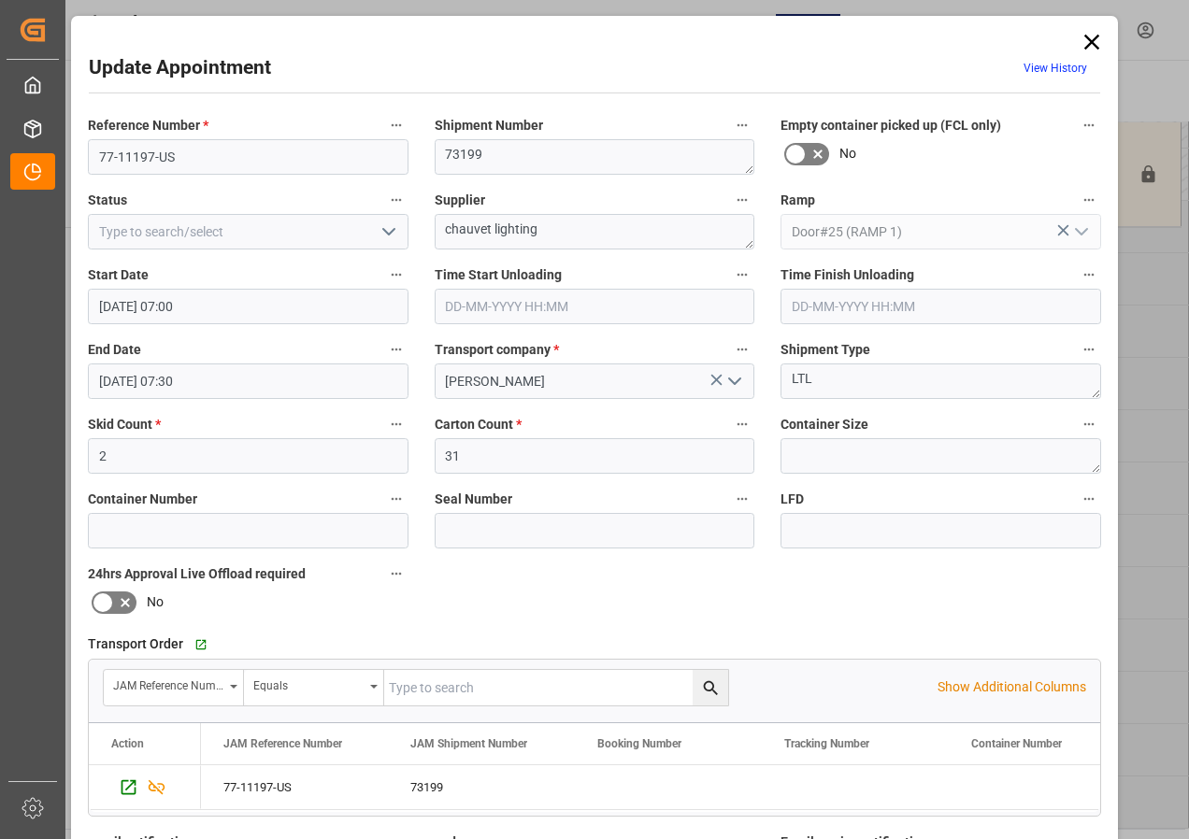
click at [169, 308] on input "[DATE] 07:00" at bounding box center [248, 307] width 321 height 36
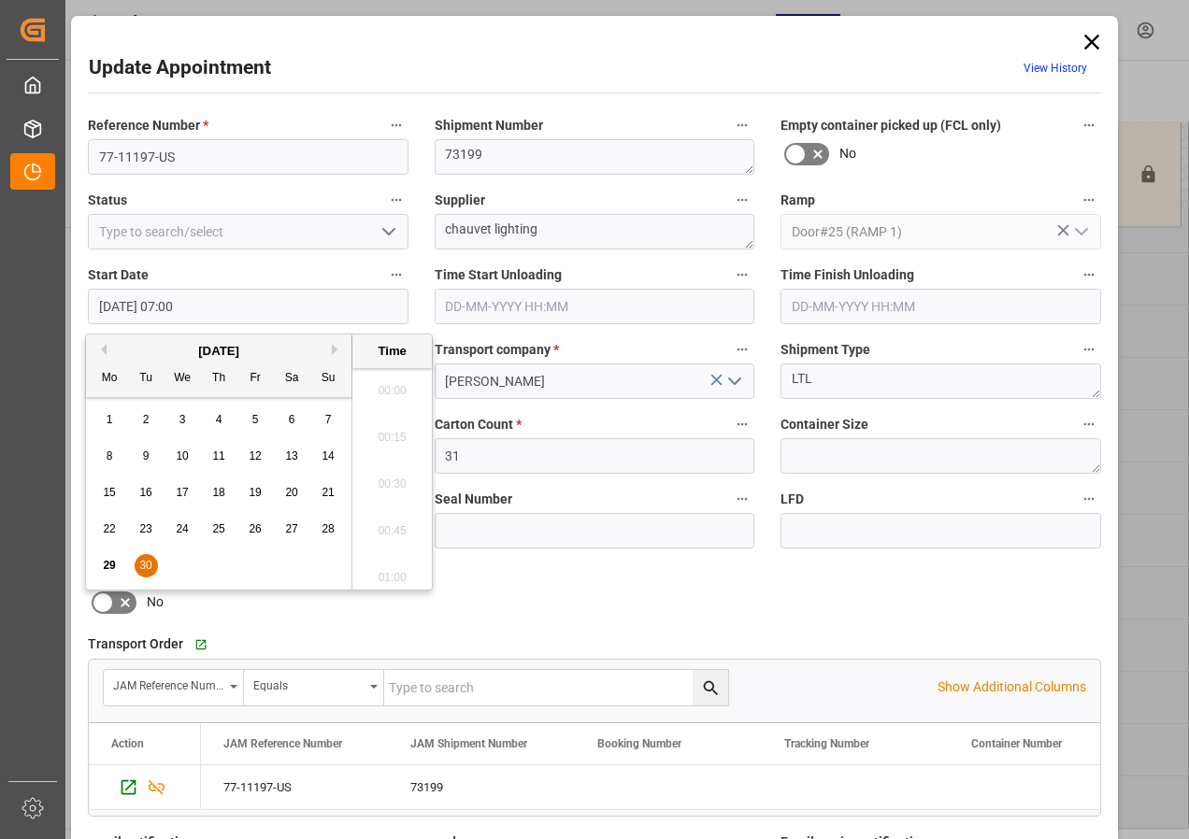
scroll to position [1222, 0]
click at [142, 571] on span "30" at bounding box center [145, 565] width 12 height 13
click at [397, 381] on li "06:30" at bounding box center [391, 385] width 79 height 47
type input "[DATE] 06:30"
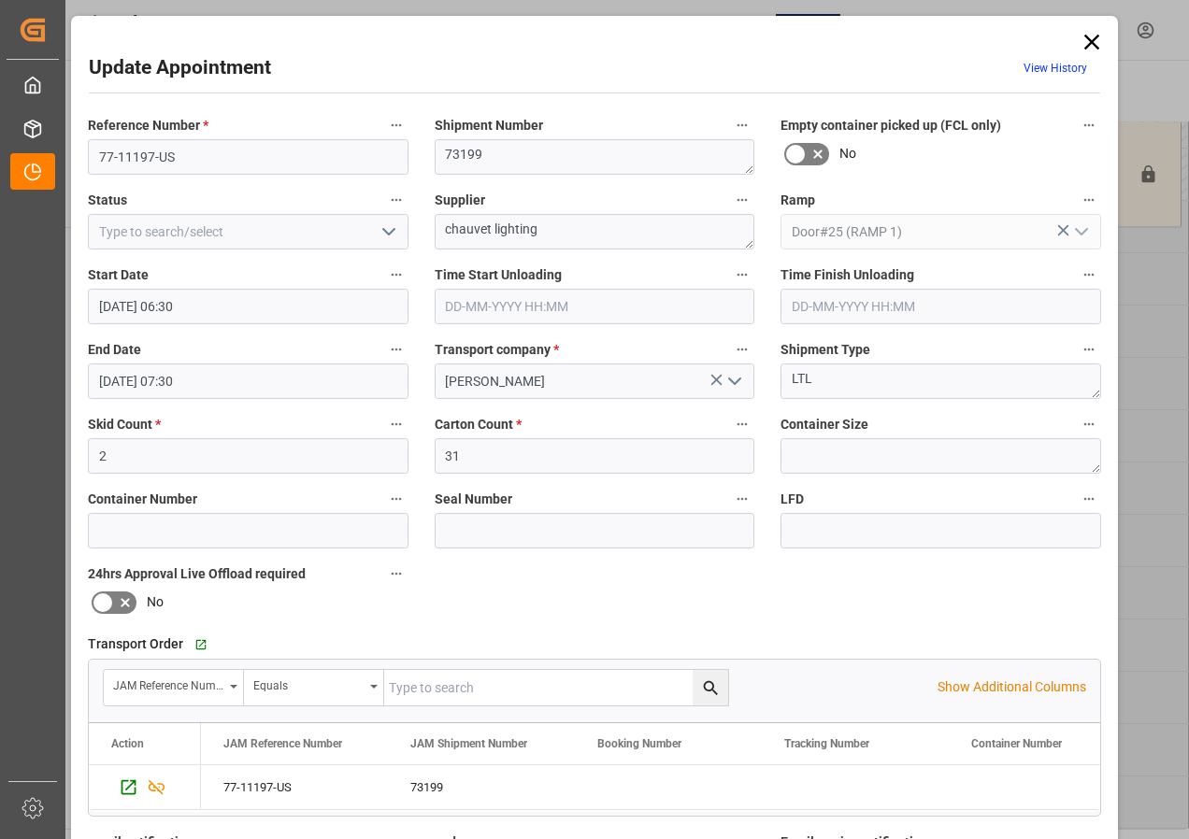
click at [165, 389] on input "[DATE] 07:30" at bounding box center [248, 382] width 321 height 36
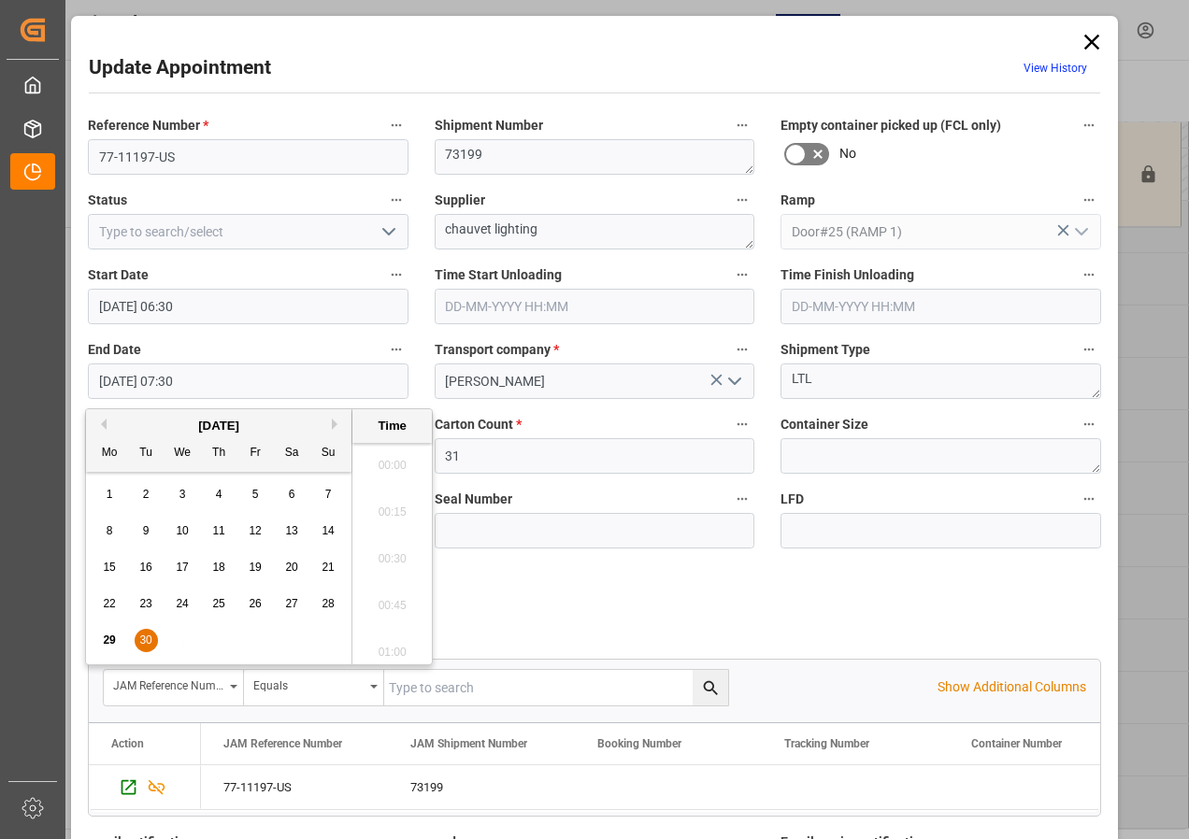
scroll to position [1315, 0]
click at [136, 637] on div "30" at bounding box center [146, 641] width 23 height 22
click at [382, 455] on li "07:00" at bounding box center [391, 460] width 79 height 47
type input "[DATE] 07:00"
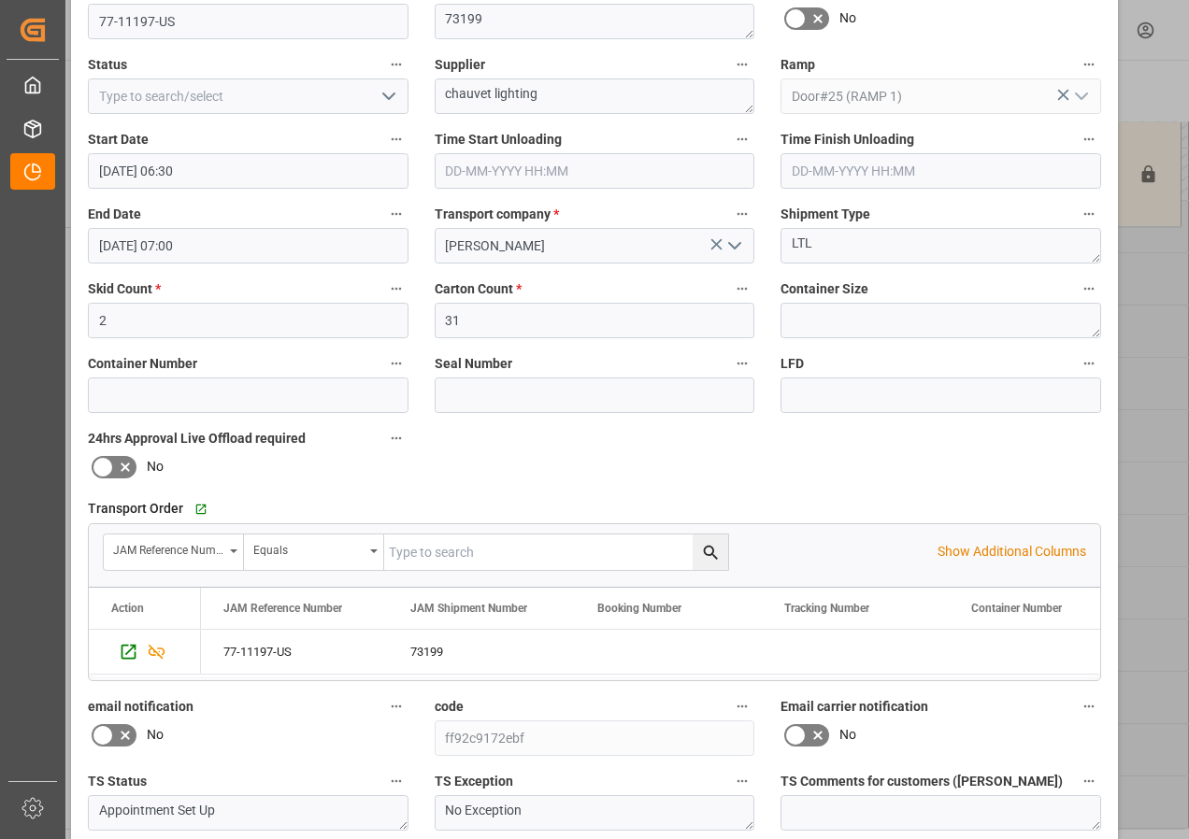
scroll to position [280, 0]
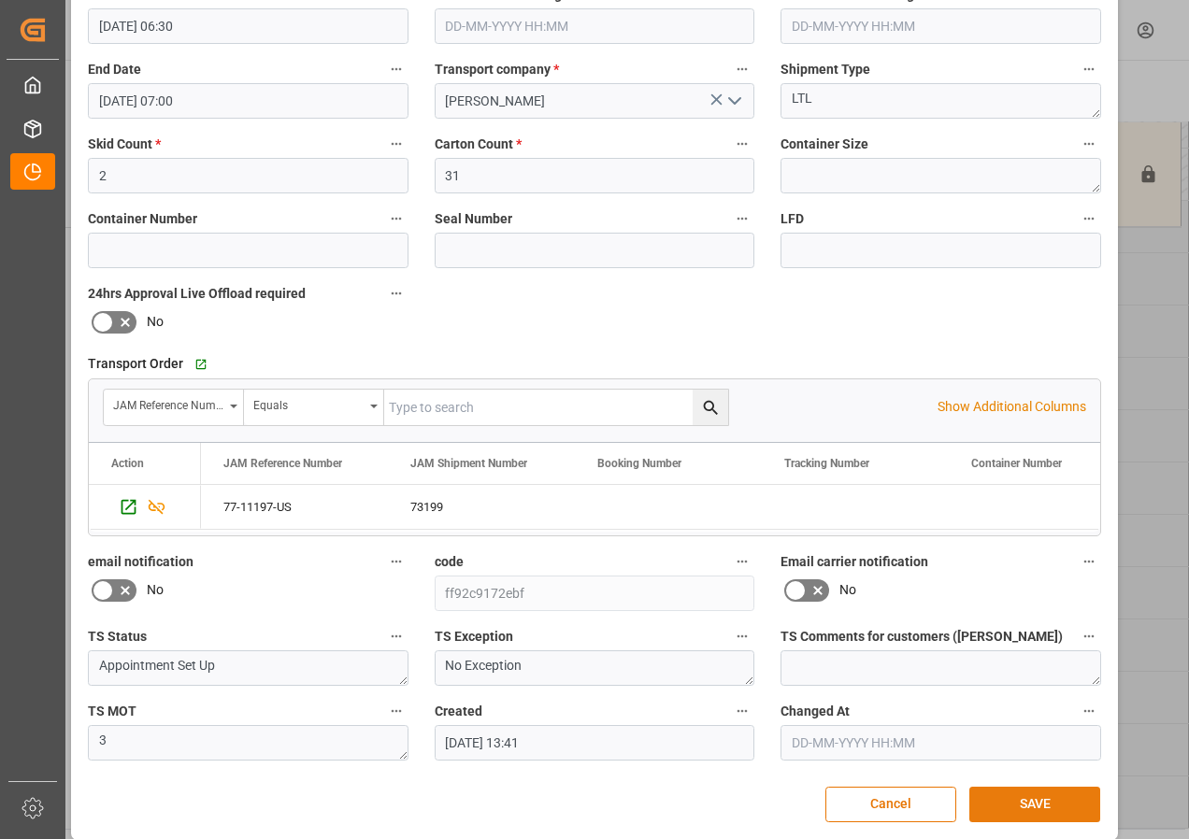
click at [1042, 804] on button "SAVE" at bounding box center [1034, 805] width 131 height 36
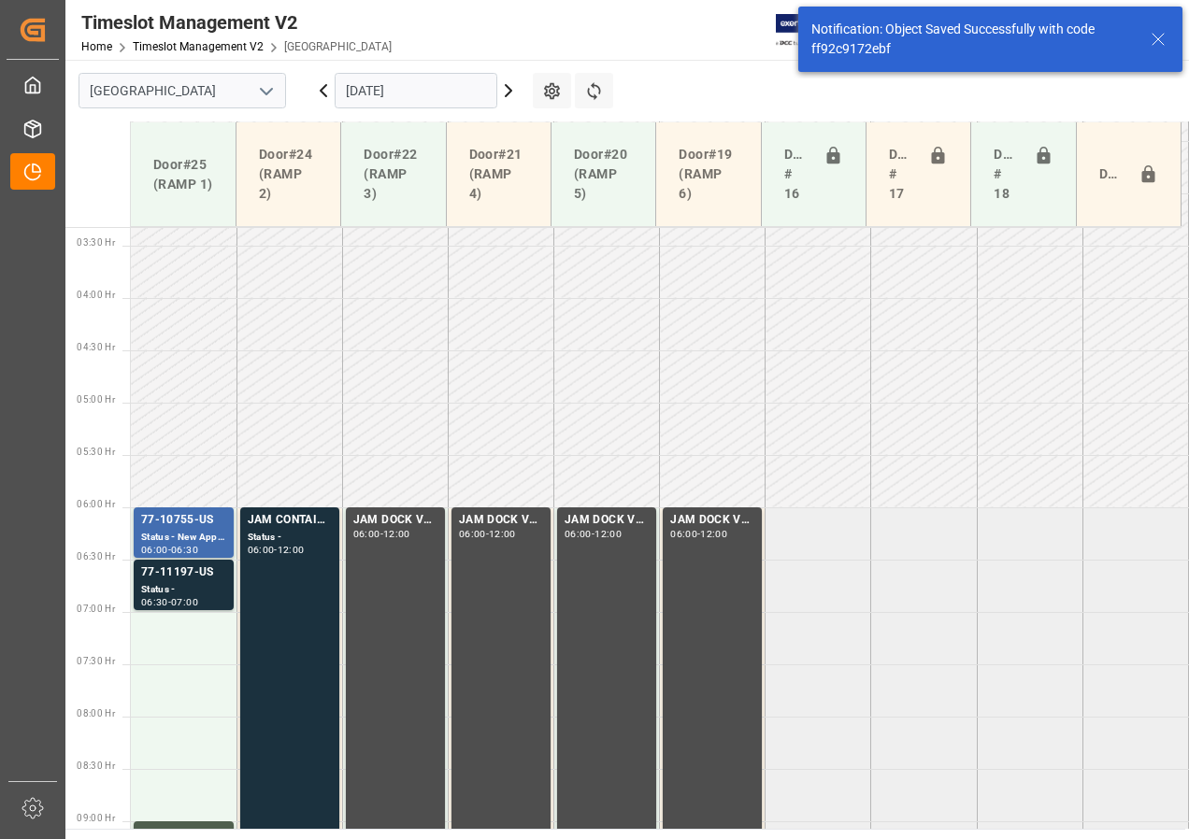
scroll to position [551, 0]
